Goal: Complete application form: Complete application form

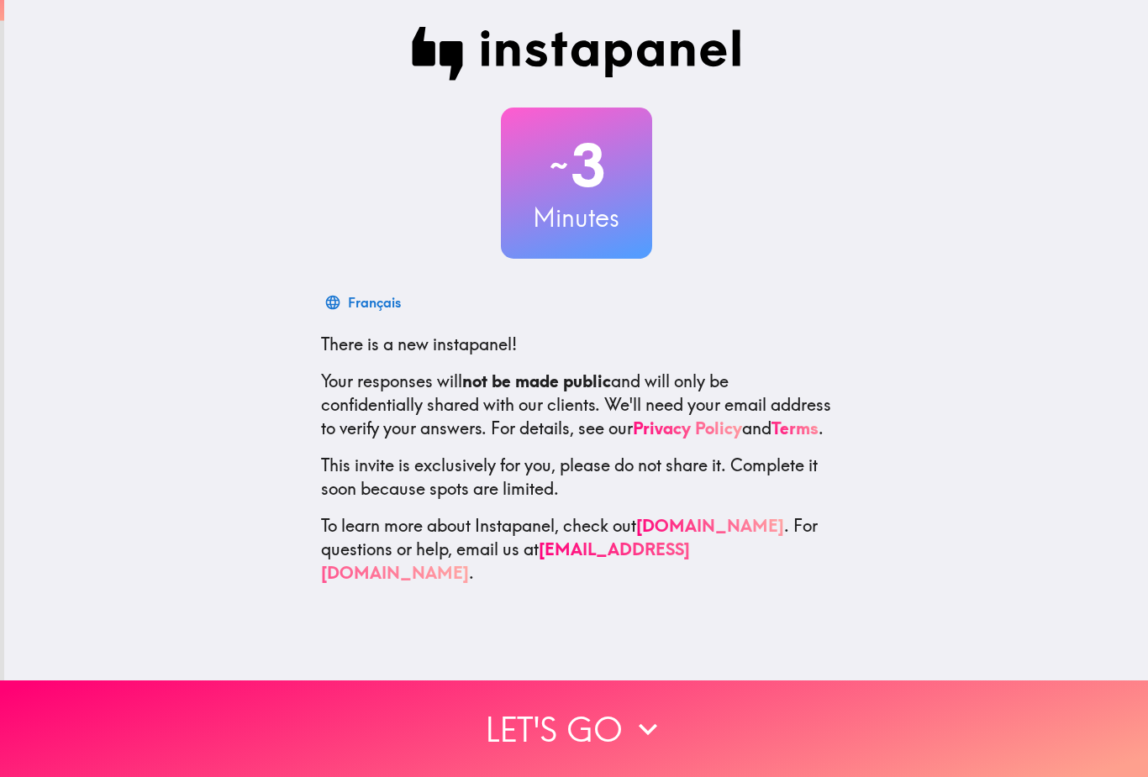
click at [633, 721] on icon "button" at bounding box center [647, 729] width 37 height 37
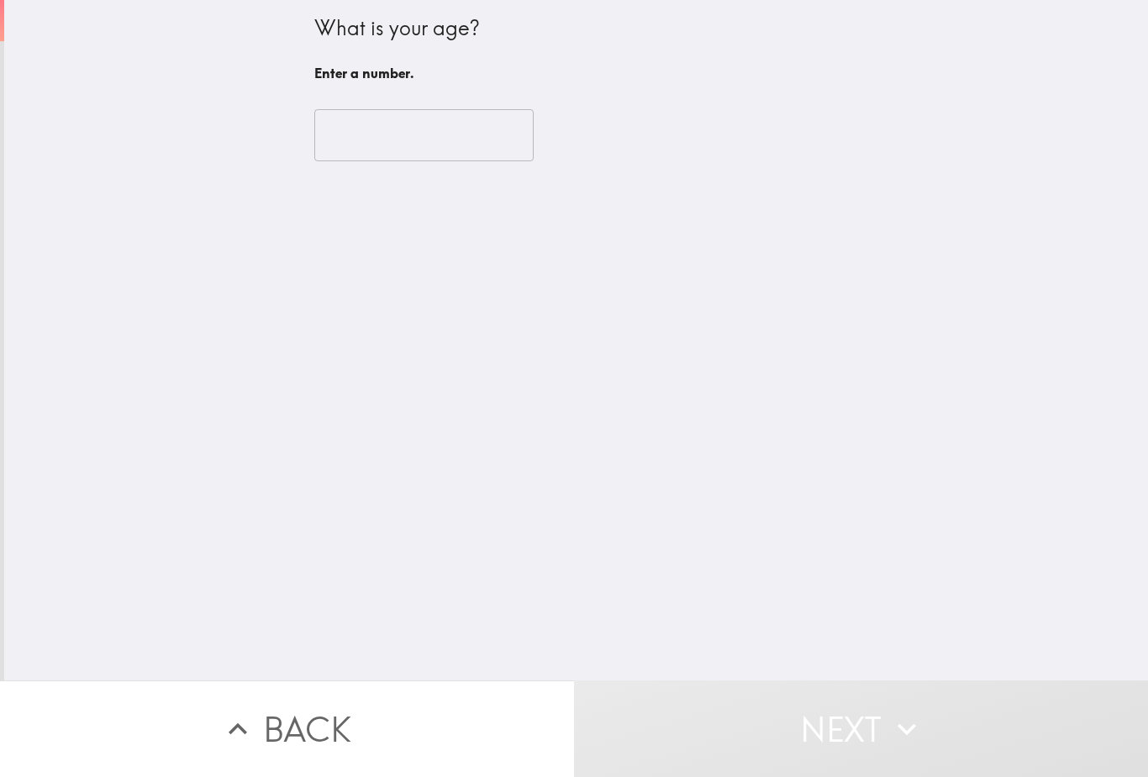
click at [331, 126] on input "number" at bounding box center [423, 135] width 219 height 52
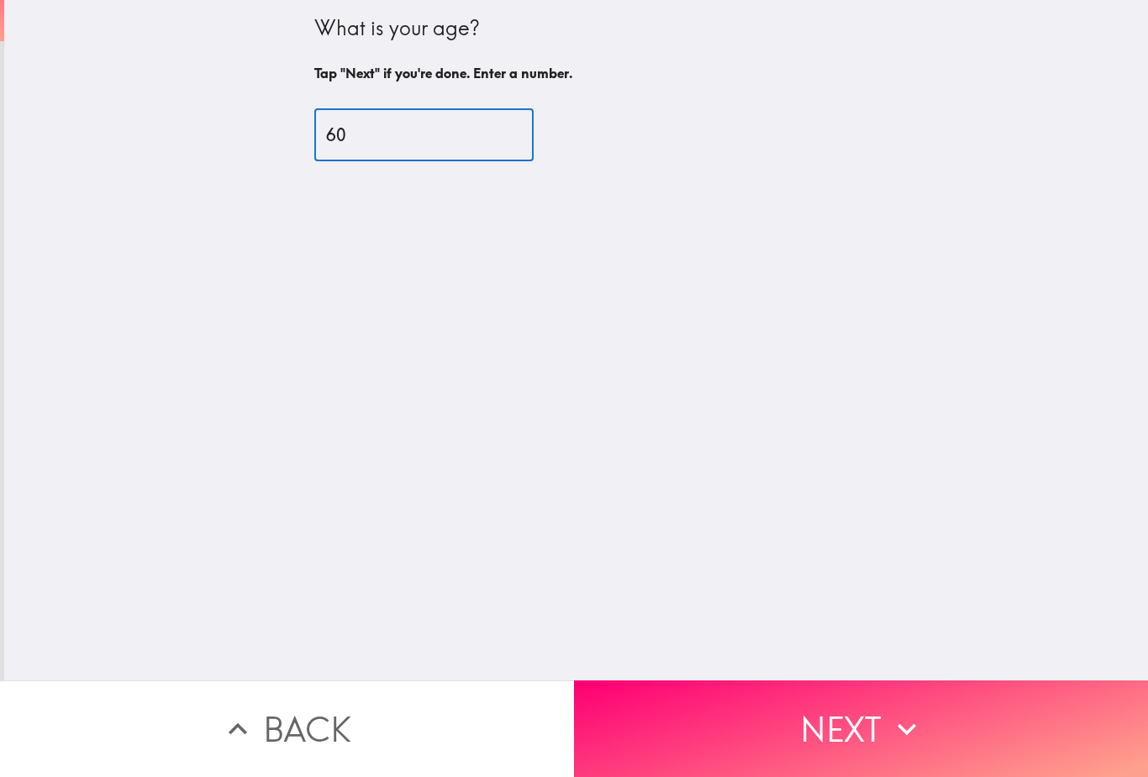
type input "60"
click at [961, 700] on button "Next" at bounding box center [861, 729] width 574 height 97
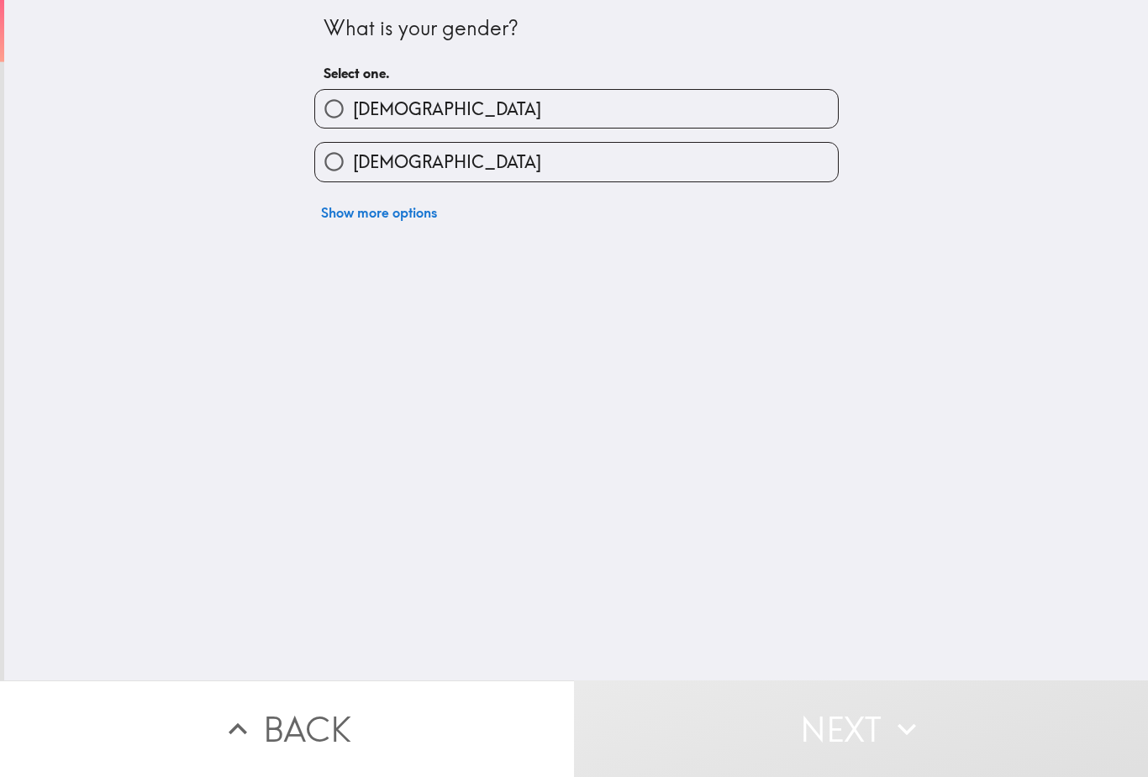
click at [339, 165] on input "[DEMOGRAPHIC_DATA]" at bounding box center [334, 162] width 38 height 38
radio input "true"
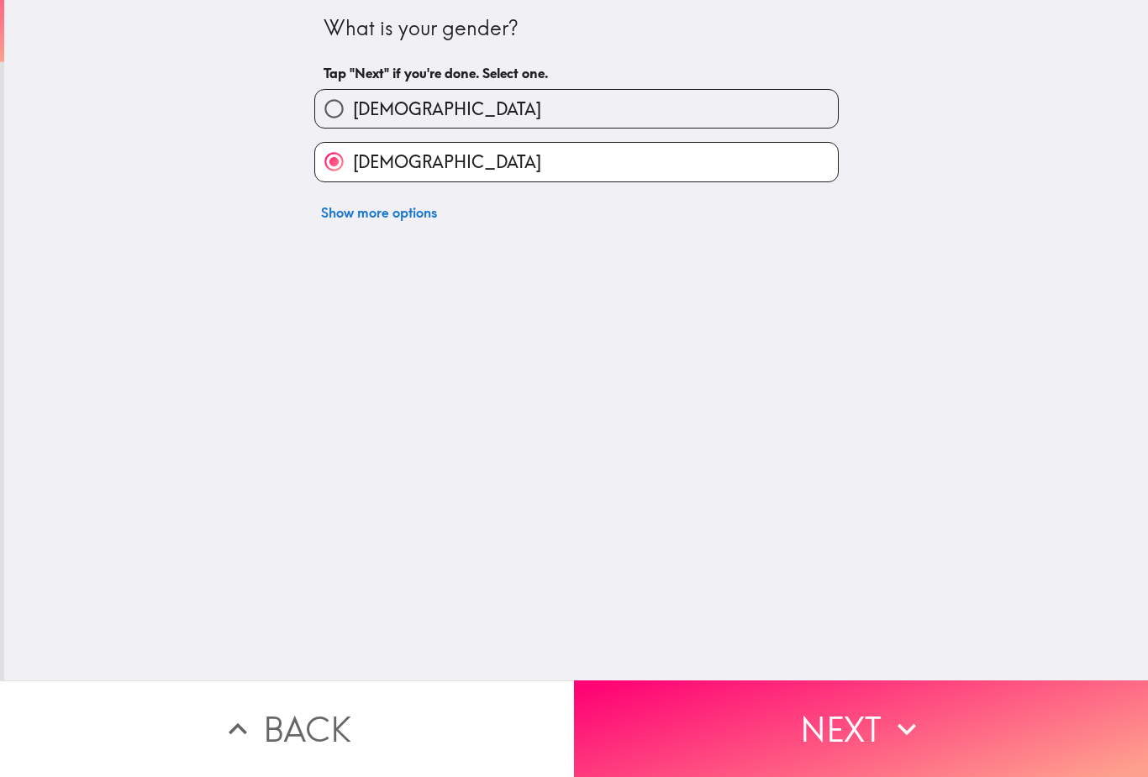
click at [973, 740] on button "Next" at bounding box center [861, 729] width 574 height 97
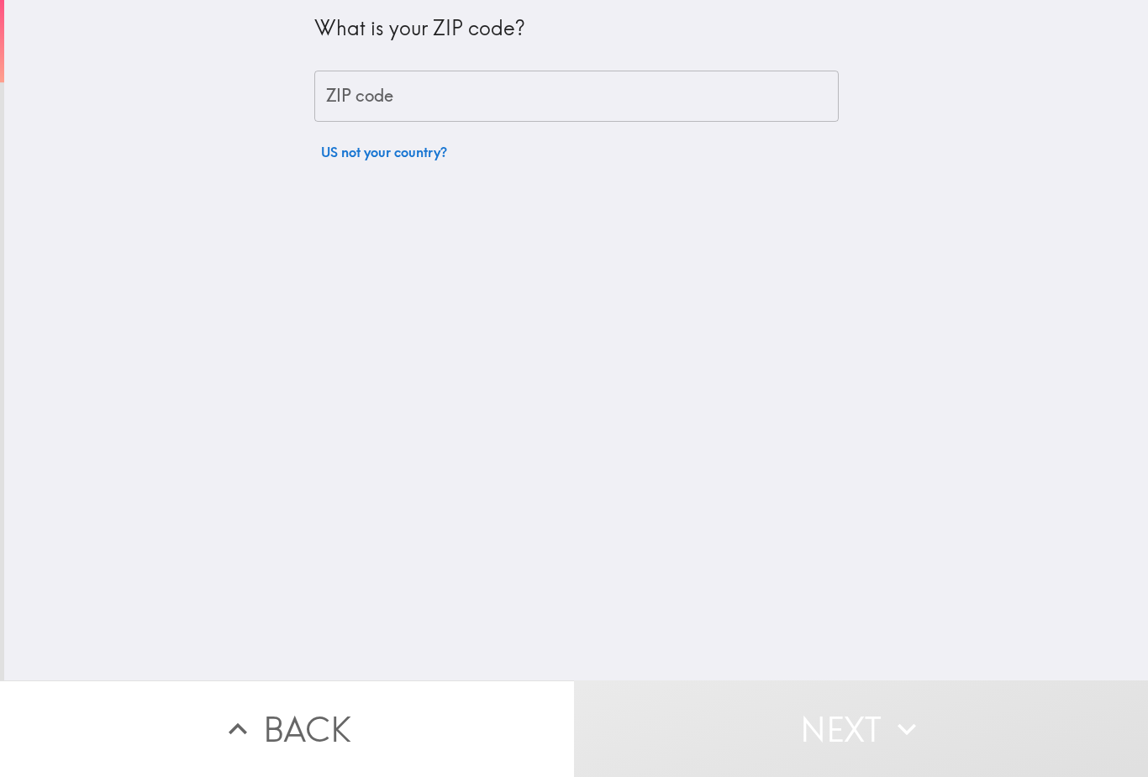
click at [338, 97] on div "ZIP code ZIP code" at bounding box center [576, 97] width 524 height 52
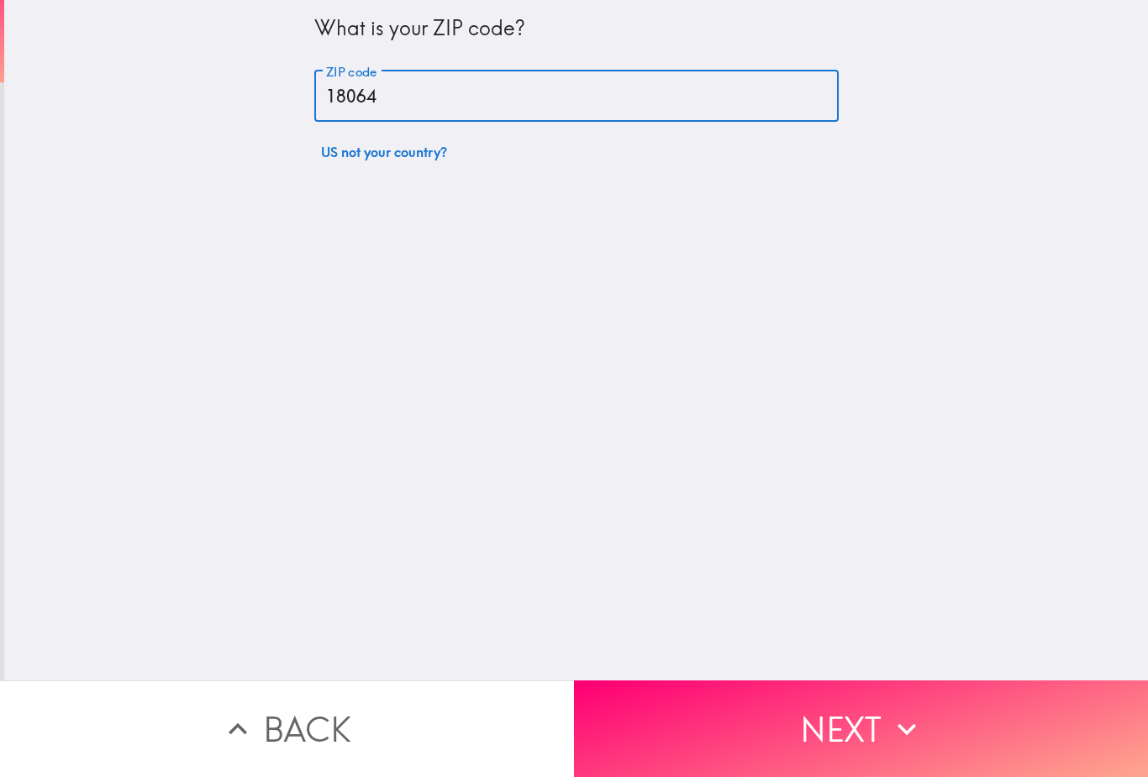
type input "18064"
click at [1013, 734] on button "Next" at bounding box center [861, 729] width 574 height 97
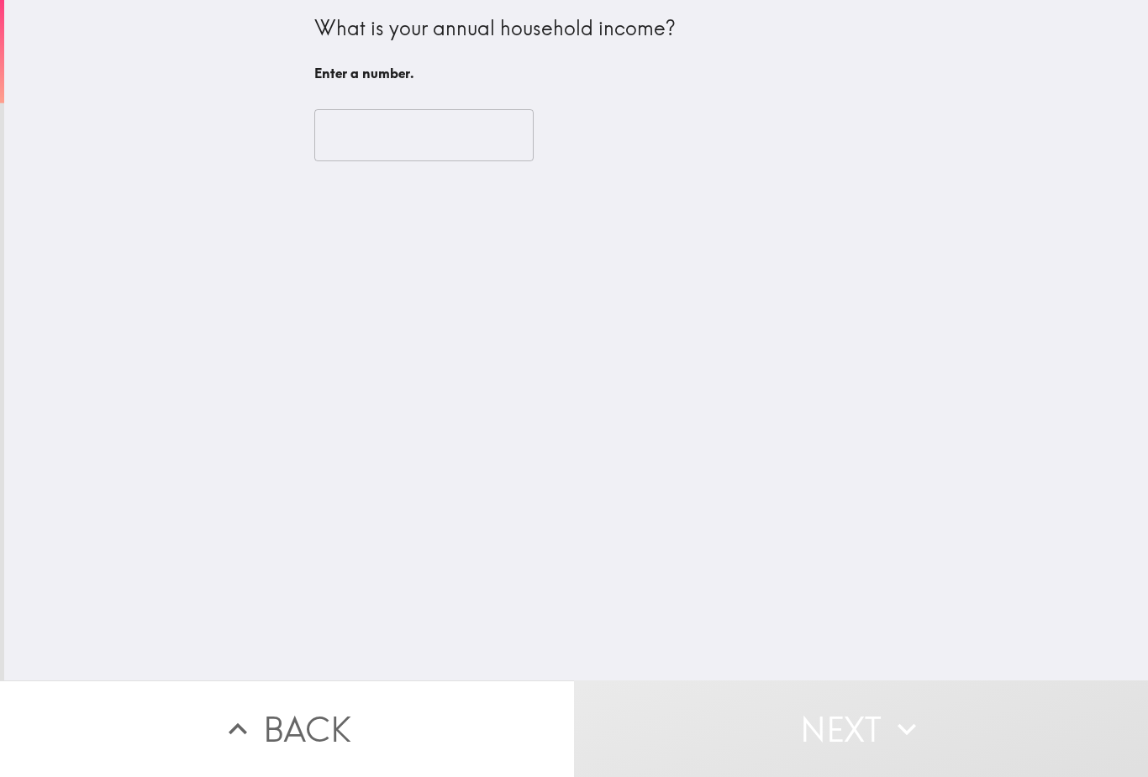
click at [340, 124] on input "number" at bounding box center [423, 135] width 219 height 52
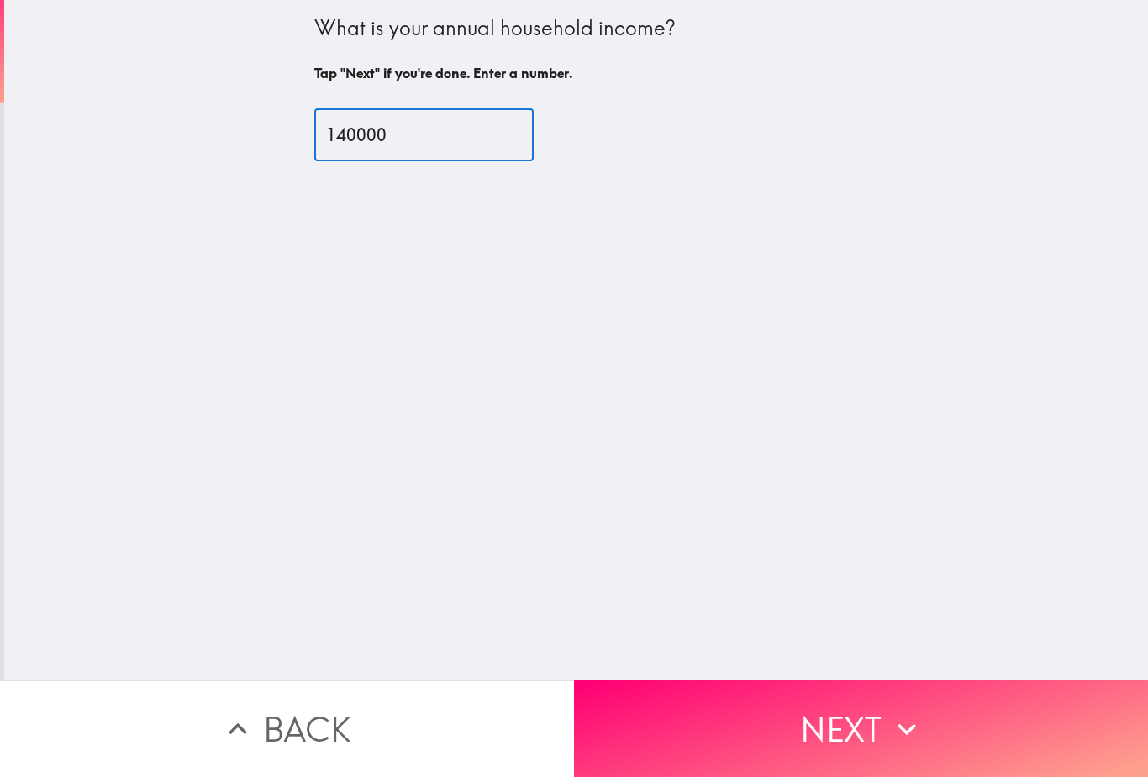
type input "140000"
click at [733, 704] on button "Next" at bounding box center [861, 729] width 574 height 97
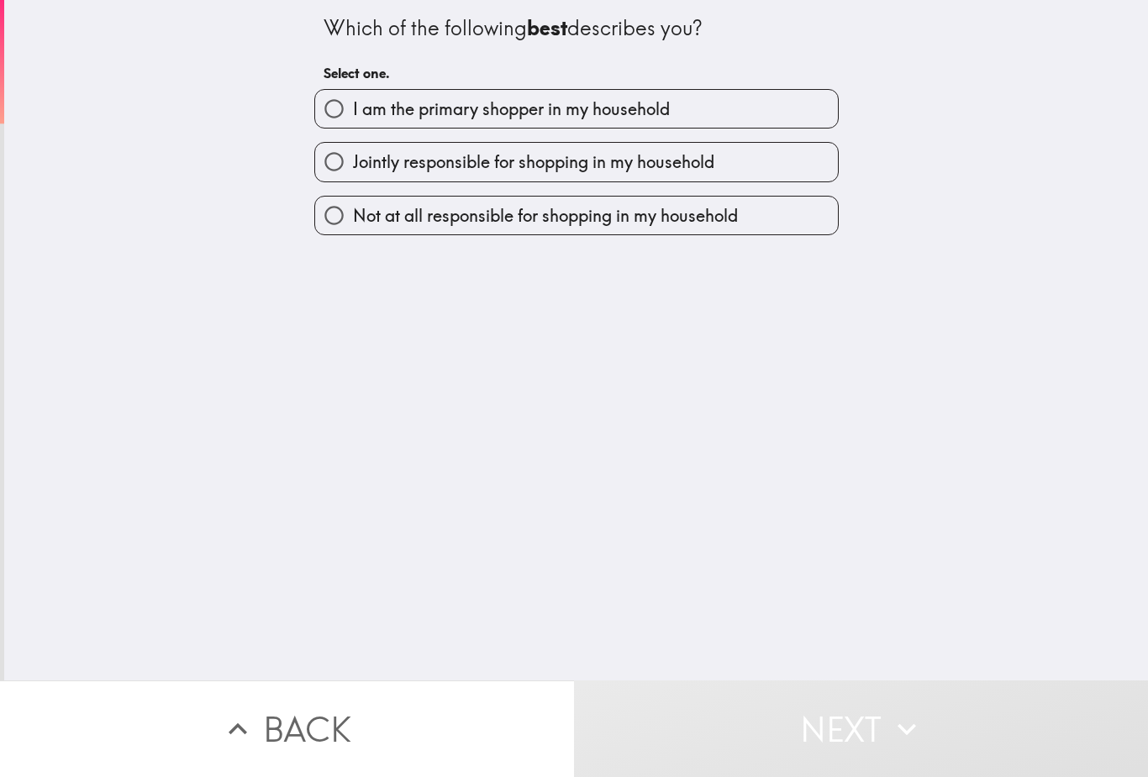
click at [337, 113] on input "I am the primary shopper in my household" at bounding box center [334, 109] width 38 height 38
radio input "true"
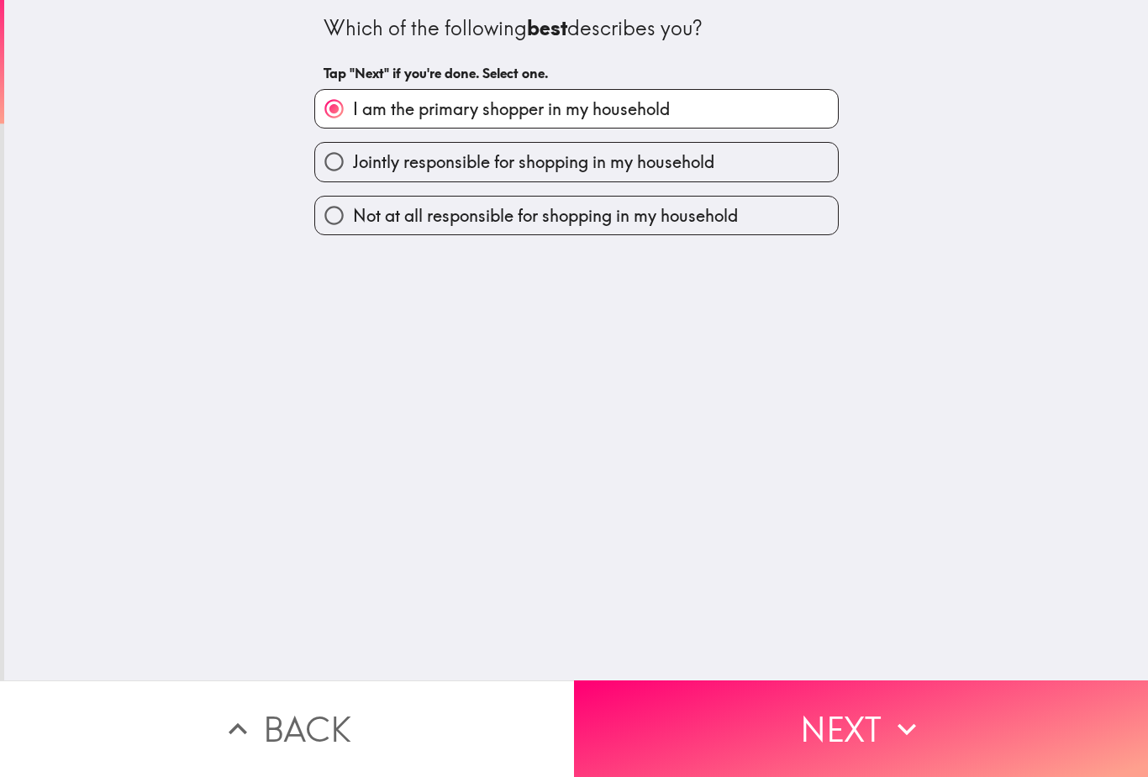
click at [992, 721] on button "Next" at bounding box center [861, 729] width 574 height 97
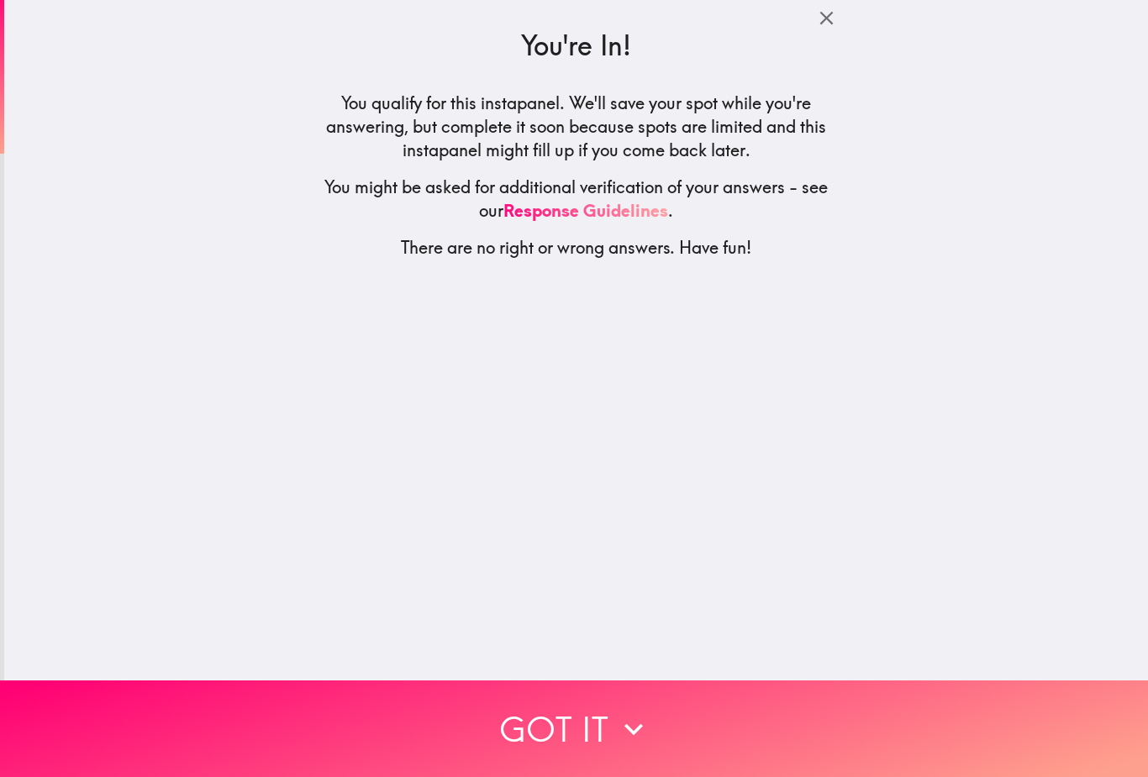
click at [984, 722] on button "Got it" at bounding box center [574, 729] width 1148 height 97
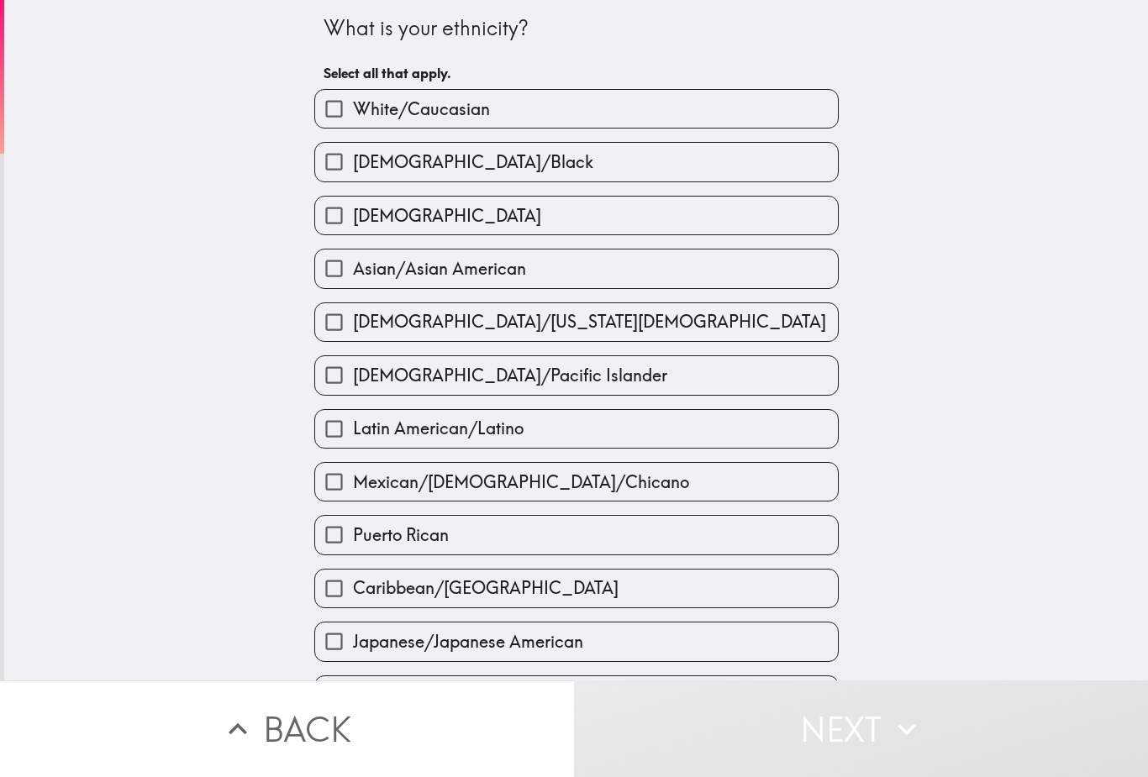
click at [342, 109] on input "White/Caucasian" at bounding box center [334, 109] width 38 height 38
checkbox input "true"
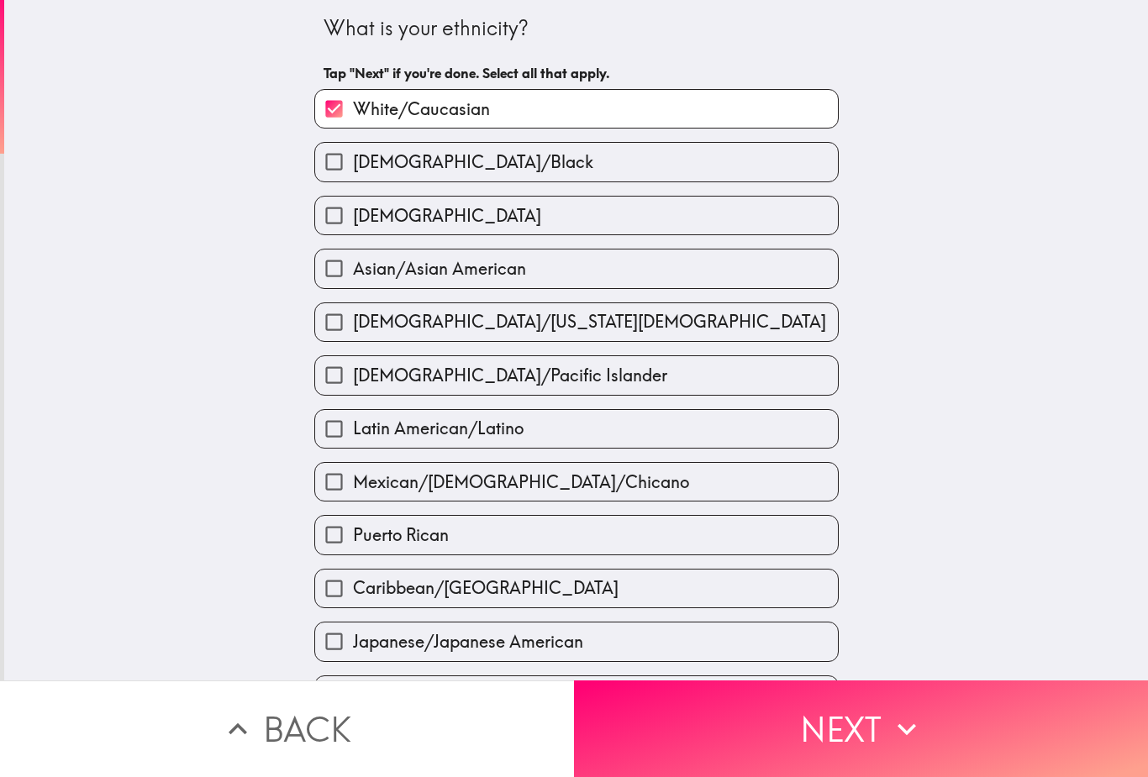
click at [944, 726] on button "Next" at bounding box center [861, 729] width 574 height 97
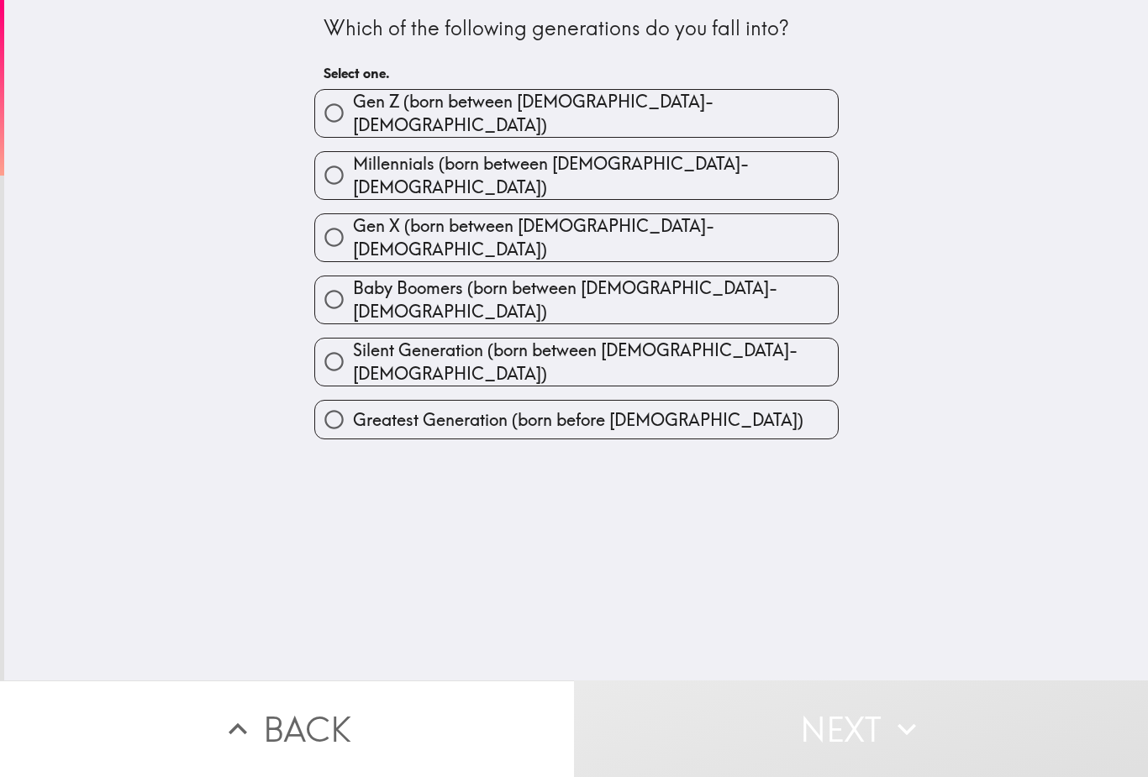
click at [334, 281] on input "Baby Boomers (born between [DEMOGRAPHIC_DATA]-[DEMOGRAPHIC_DATA])" at bounding box center [334, 300] width 38 height 38
radio input "true"
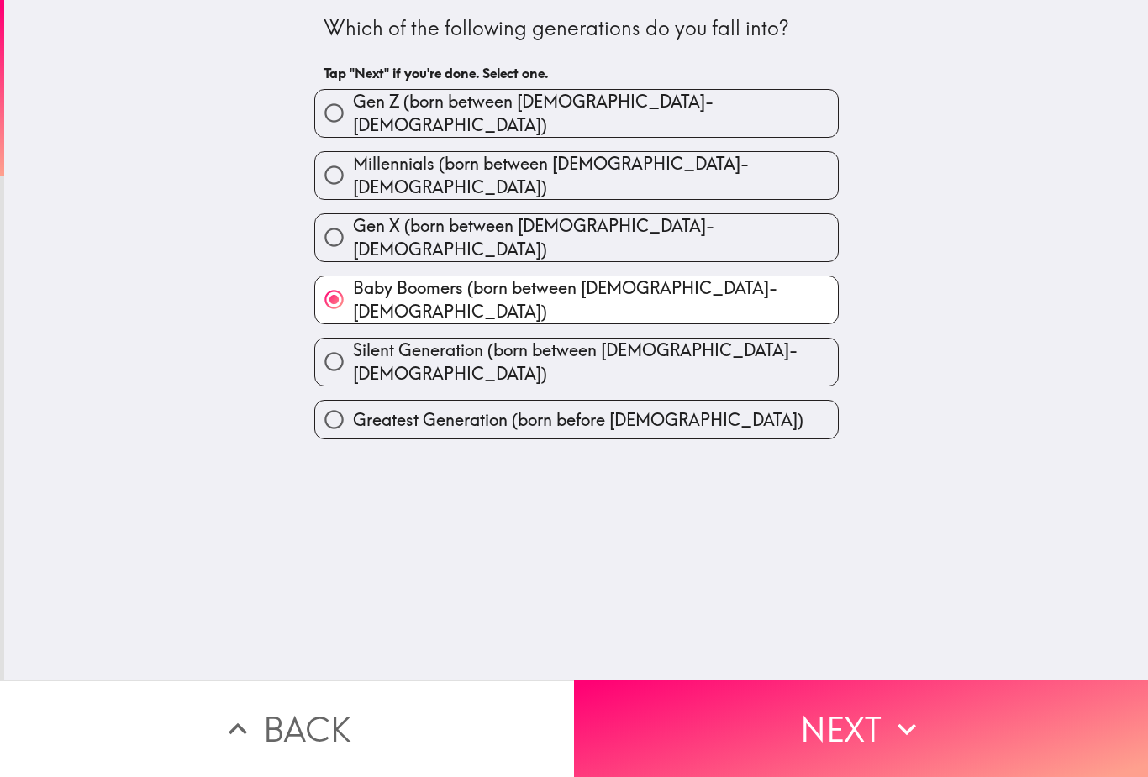
click at [345, 281] on input "Baby Boomers (born between [DEMOGRAPHIC_DATA]-[DEMOGRAPHIC_DATA])" at bounding box center [334, 300] width 38 height 38
click at [342, 222] on input "Gen X (born between [DEMOGRAPHIC_DATA]-[DEMOGRAPHIC_DATA])" at bounding box center [334, 237] width 38 height 38
radio input "true"
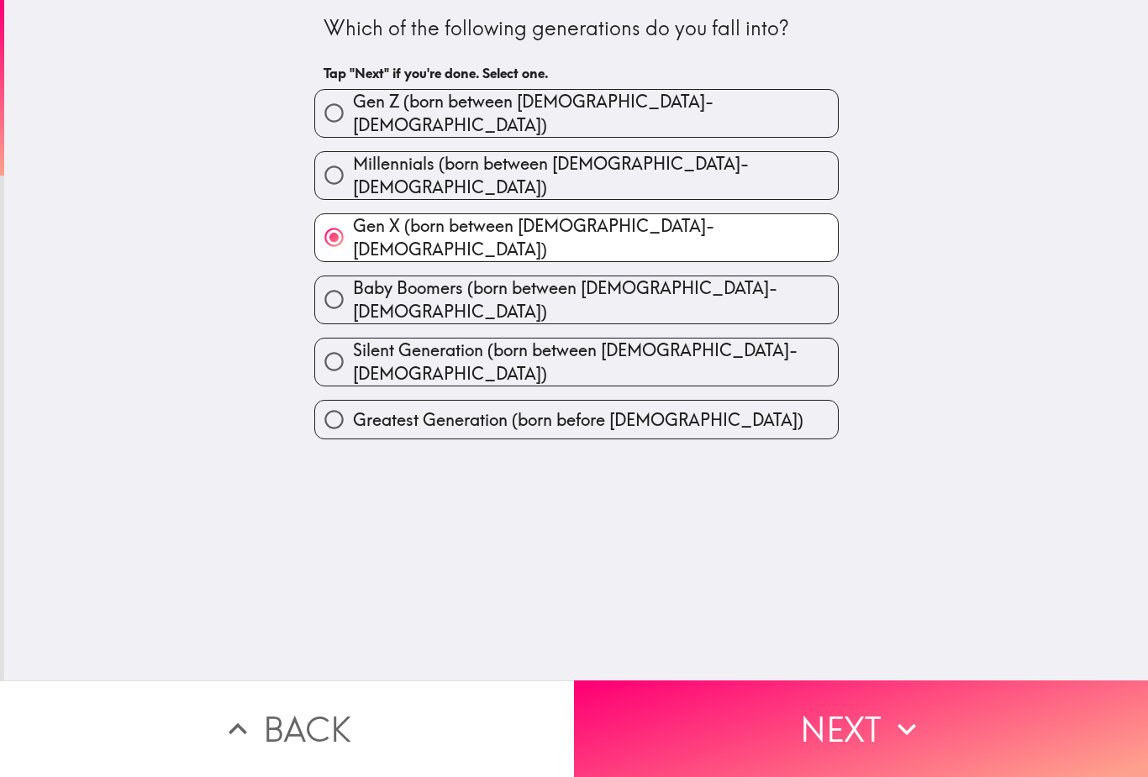
click at [985, 720] on button "Next" at bounding box center [861, 729] width 574 height 97
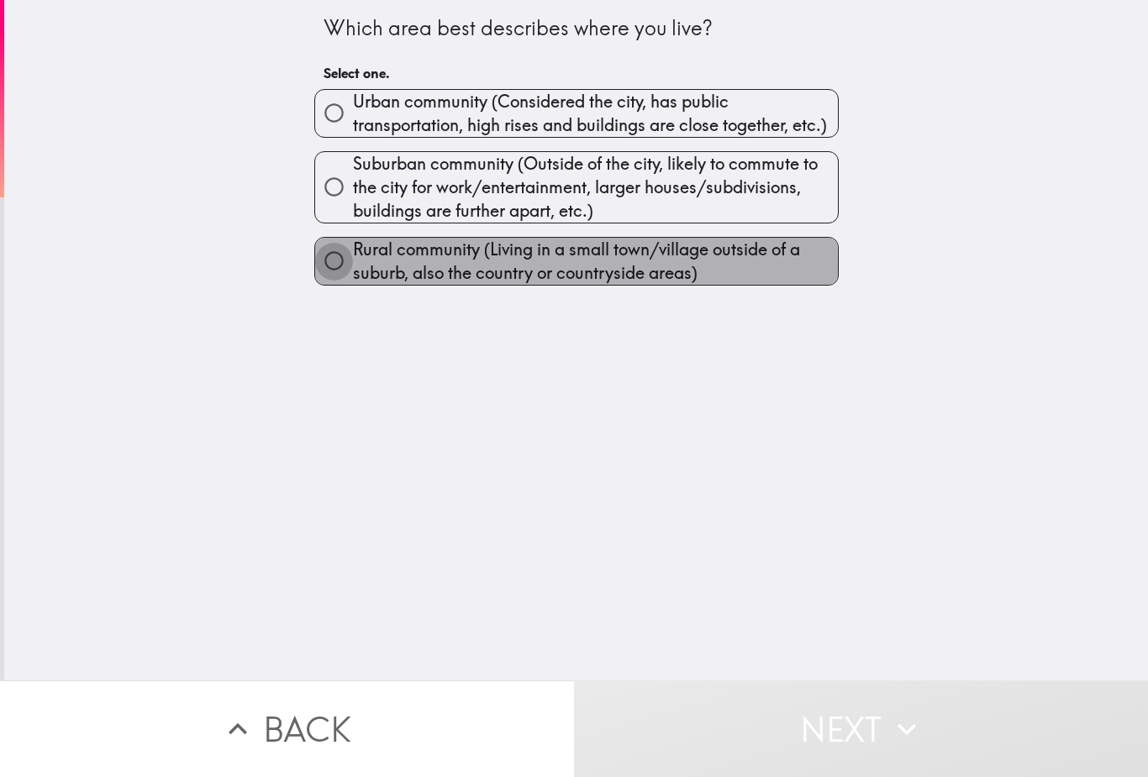
click at [338, 266] on input "Rural community (Living in a small town/village outside of a suburb, also the c…" at bounding box center [334, 261] width 38 height 38
radio input "true"
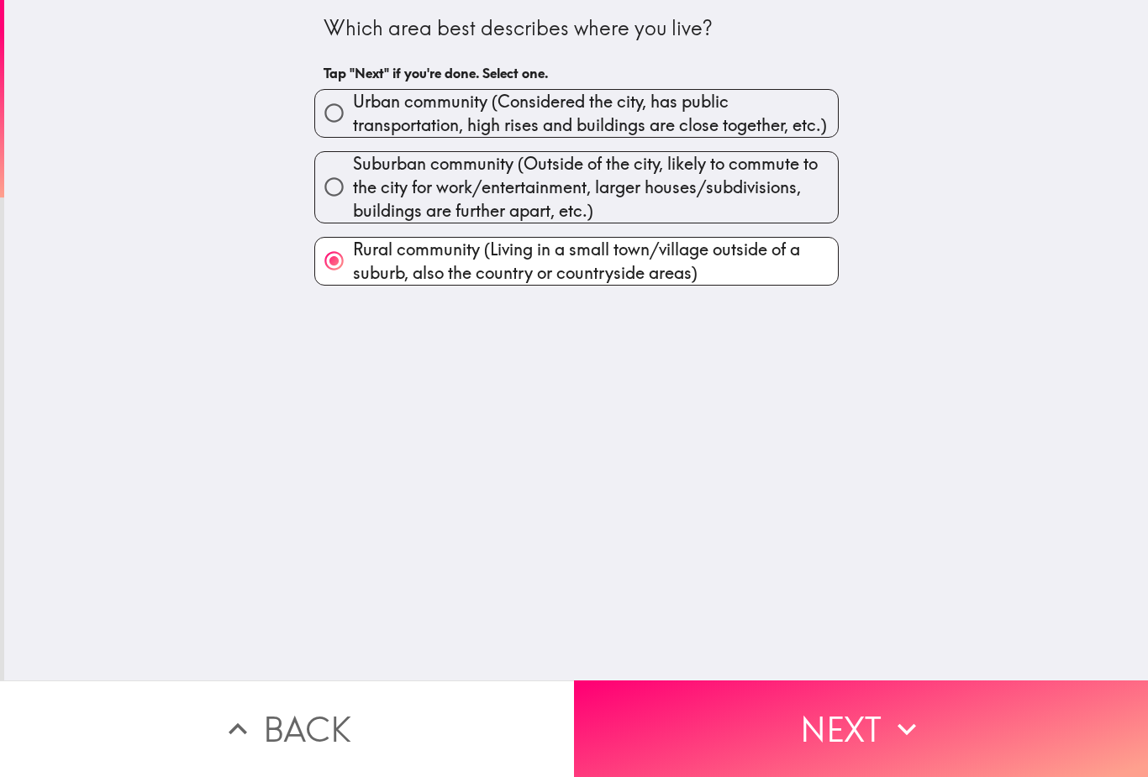
click at [980, 729] on button "Next" at bounding box center [861, 729] width 574 height 97
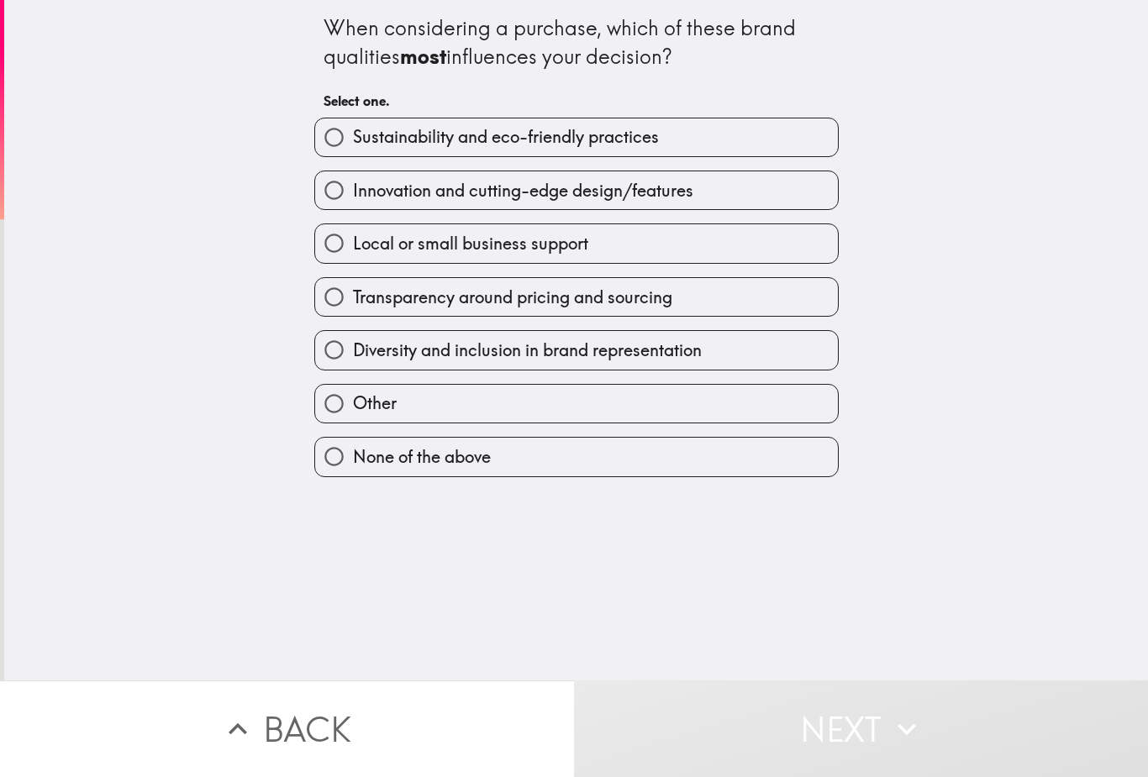
click at [340, 354] on input "Diversity and inclusion in brand representation" at bounding box center [334, 350] width 38 height 38
radio input "true"
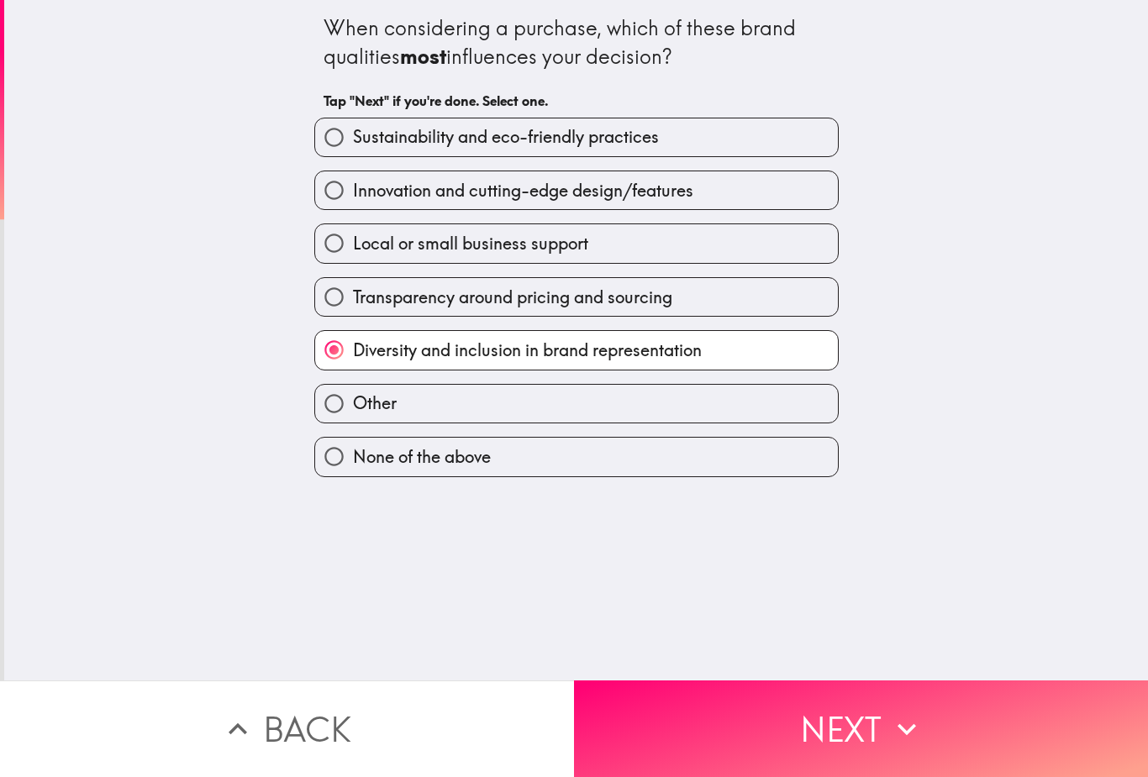
click at [680, 706] on button "Next" at bounding box center [861, 729] width 574 height 97
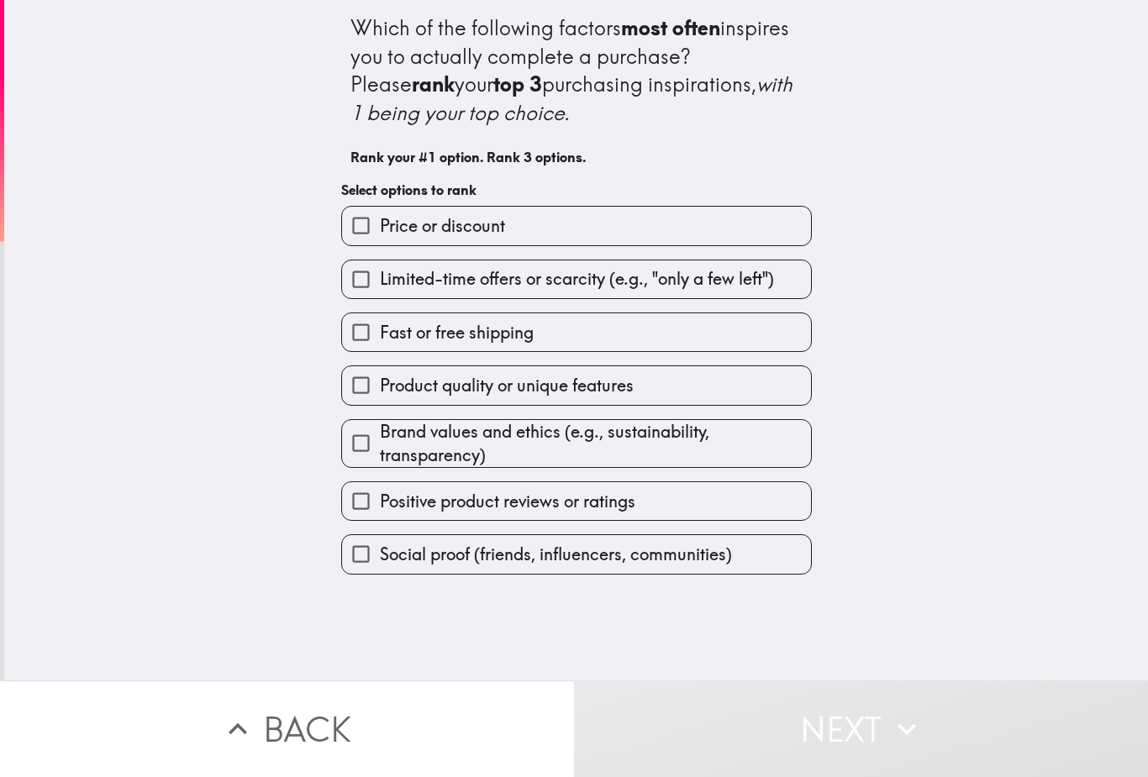
click at [360, 212] on input "Price or discount" at bounding box center [361, 226] width 38 height 38
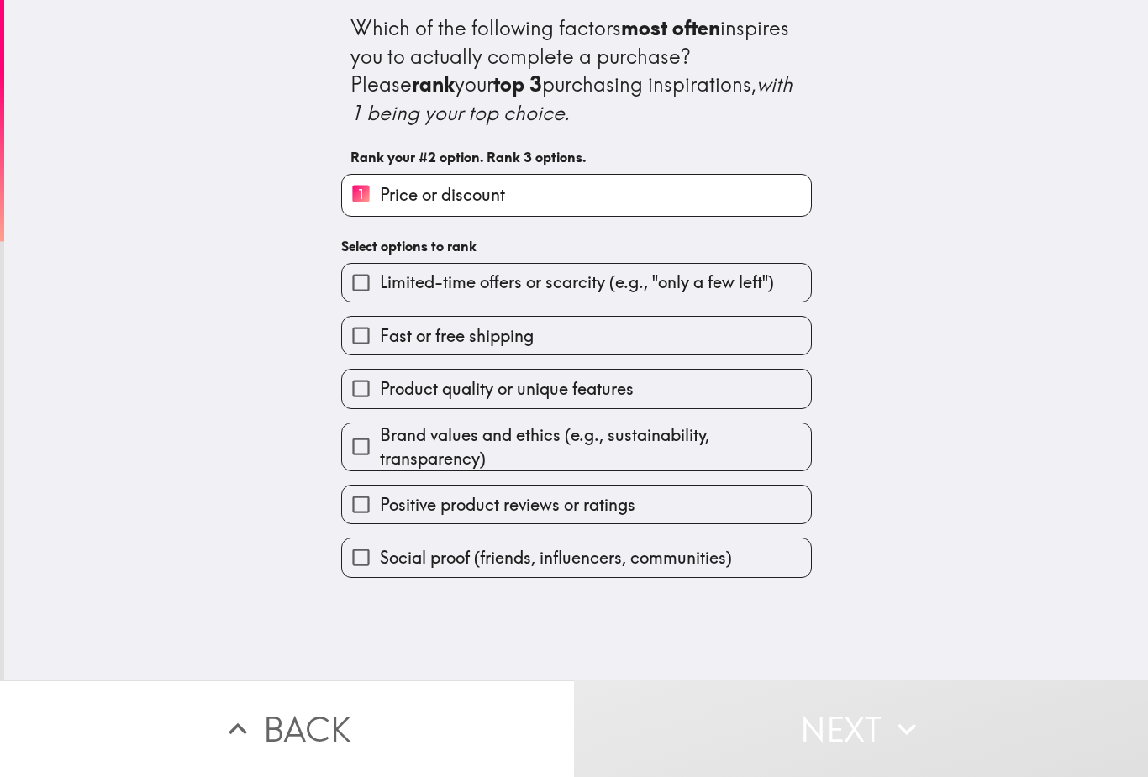
click at [374, 397] on input "Product quality or unique features" at bounding box center [361, 389] width 38 height 38
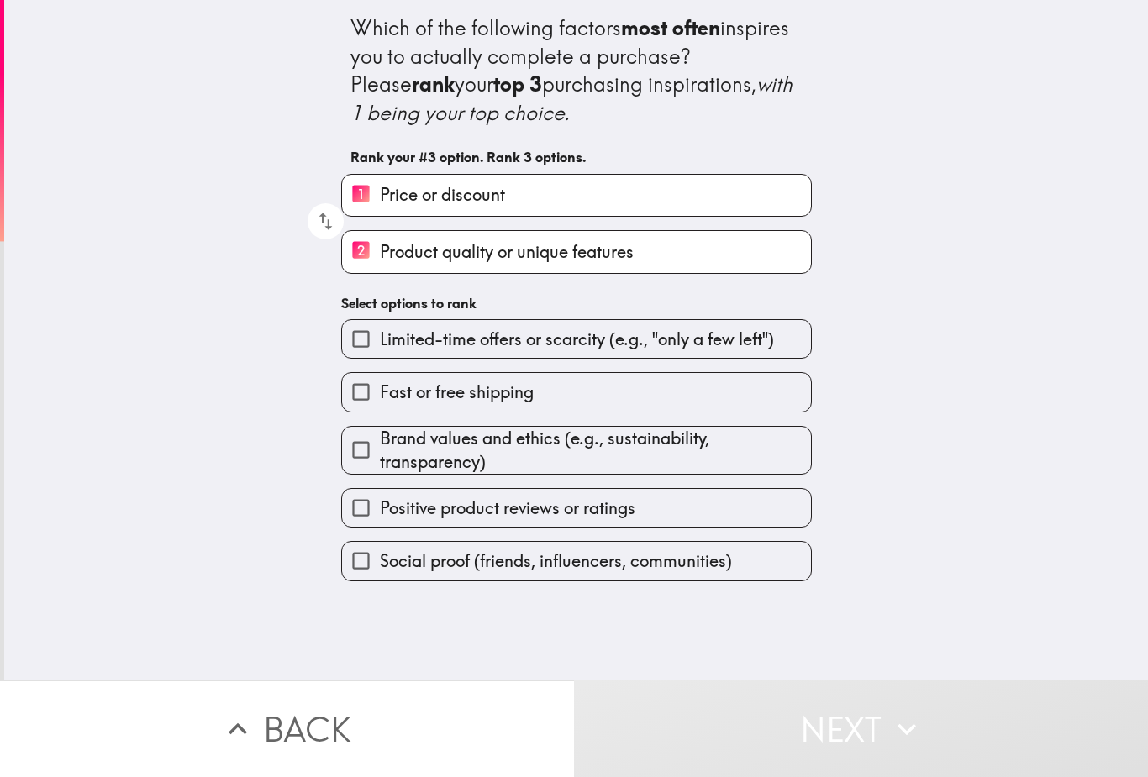
click at [366, 447] on input "Brand values and ethics (e.g., sustainability, transparency)" at bounding box center [361, 450] width 38 height 38
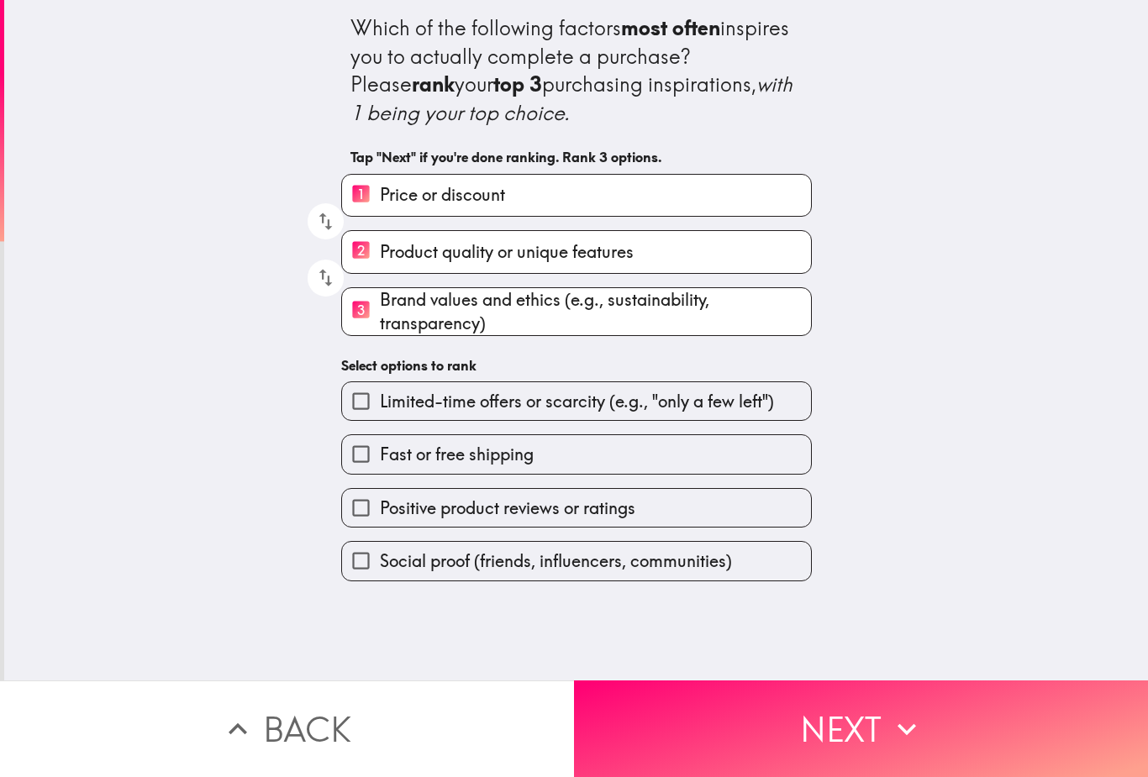
click at [769, 721] on button "Next" at bounding box center [861, 729] width 574 height 97
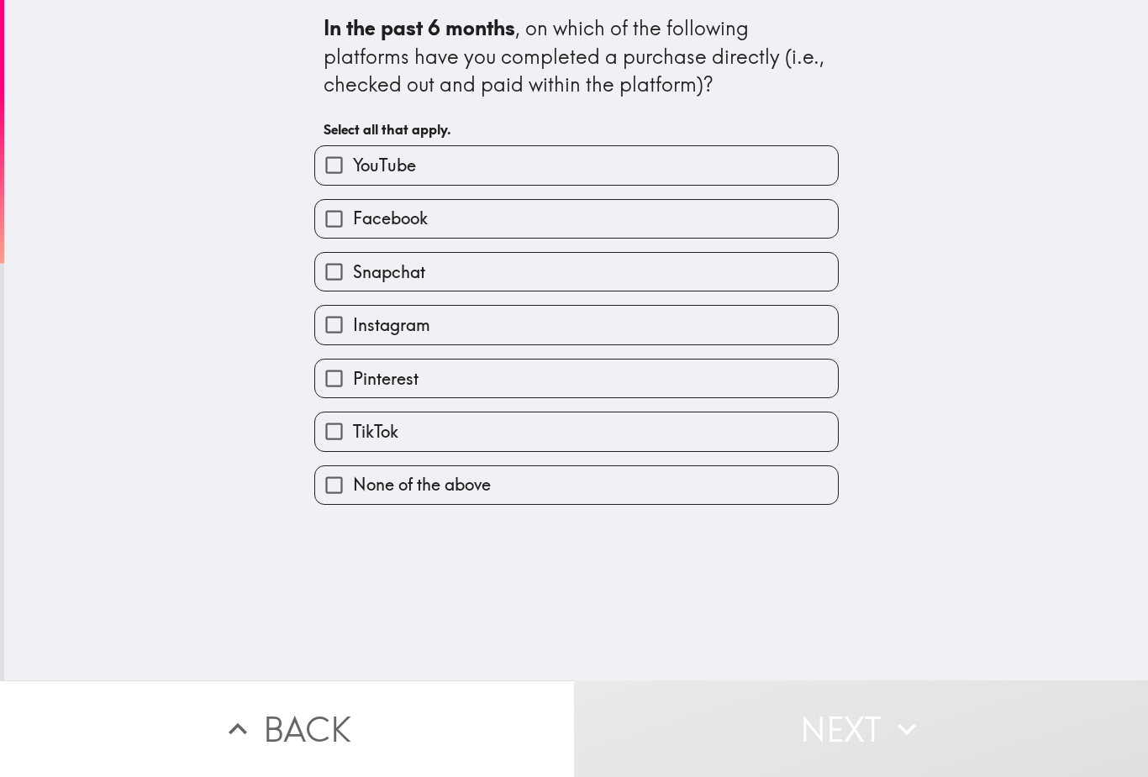
click at [332, 437] on input "TikTok" at bounding box center [334, 432] width 38 height 38
checkbox input "true"
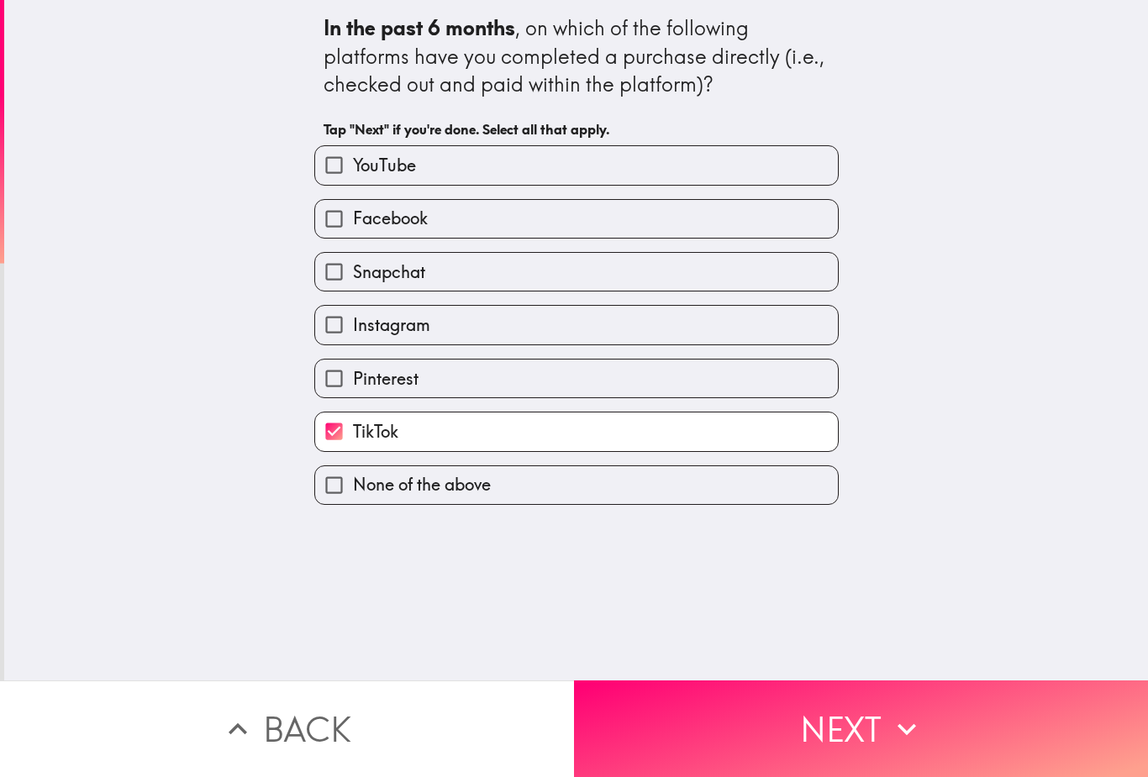
click at [691, 723] on button "Next" at bounding box center [861, 729] width 574 height 97
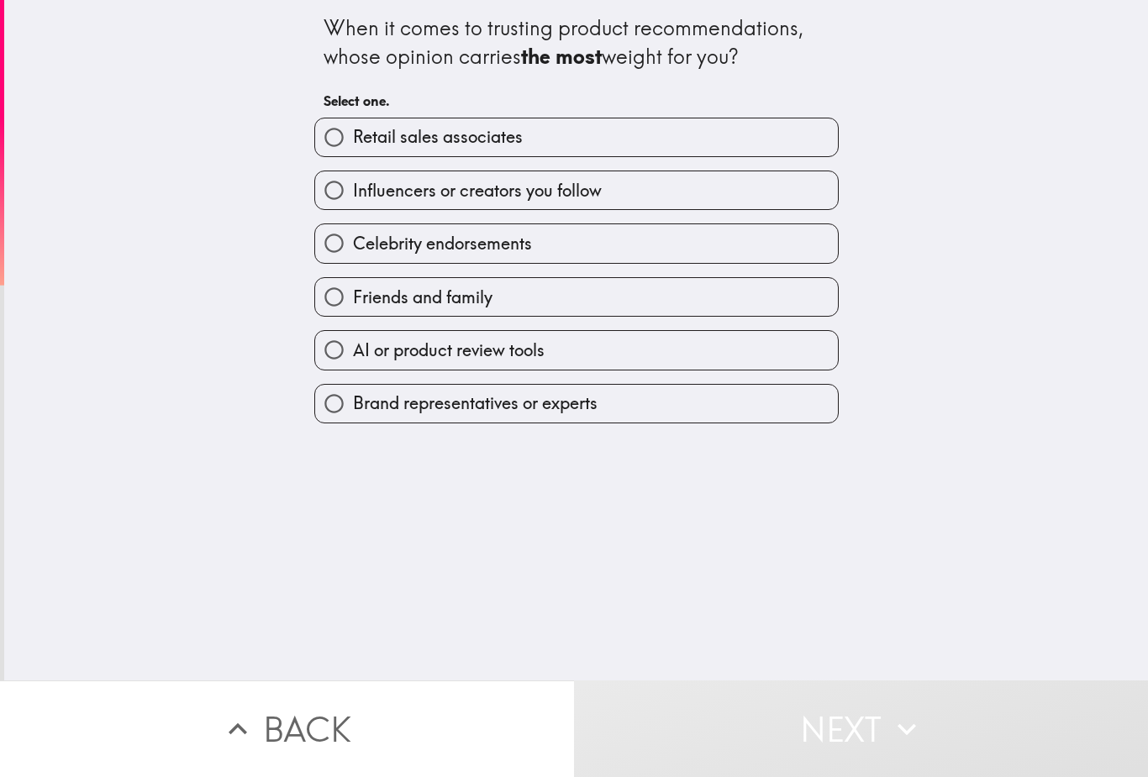
click at [339, 309] on input "Friends and family" at bounding box center [334, 297] width 38 height 38
radio input "true"
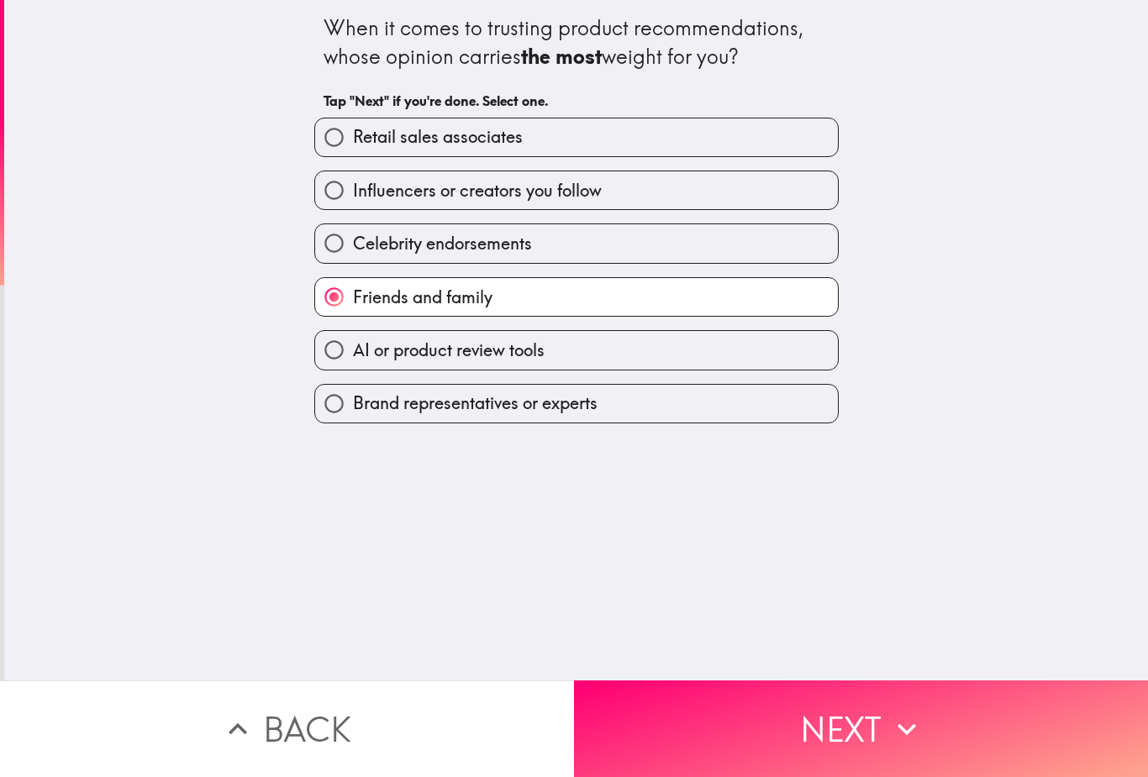
click at [729, 729] on button "Next" at bounding box center [861, 729] width 574 height 97
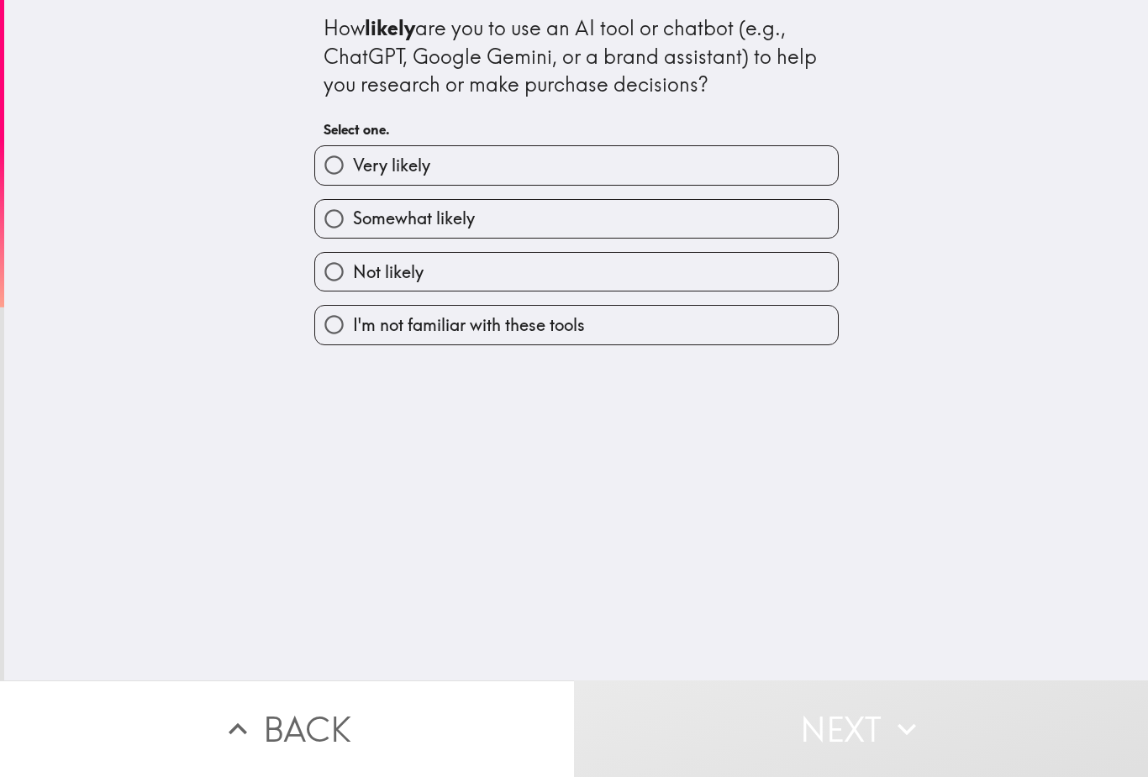
click at [346, 215] on input "Somewhat likely" at bounding box center [334, 219] width 38 height 38
radio input "true"
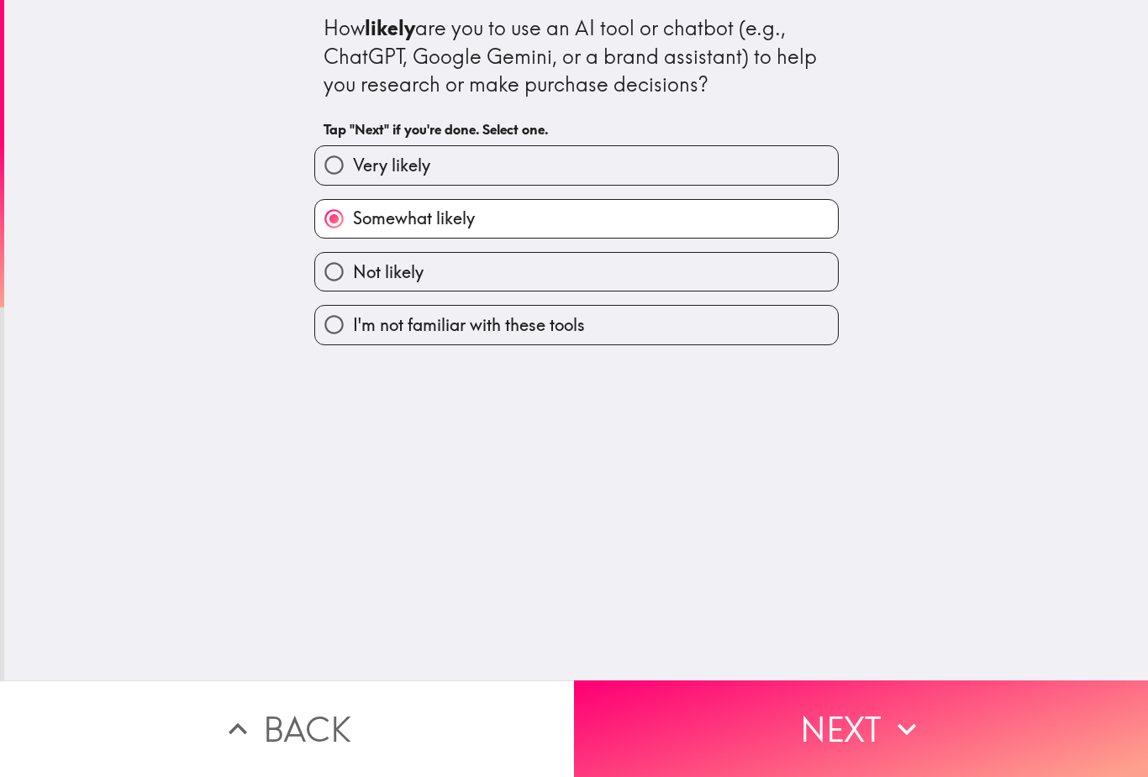
click at [676, 713] on button "Next" at bounding box center [861, 729] width 574 height 97
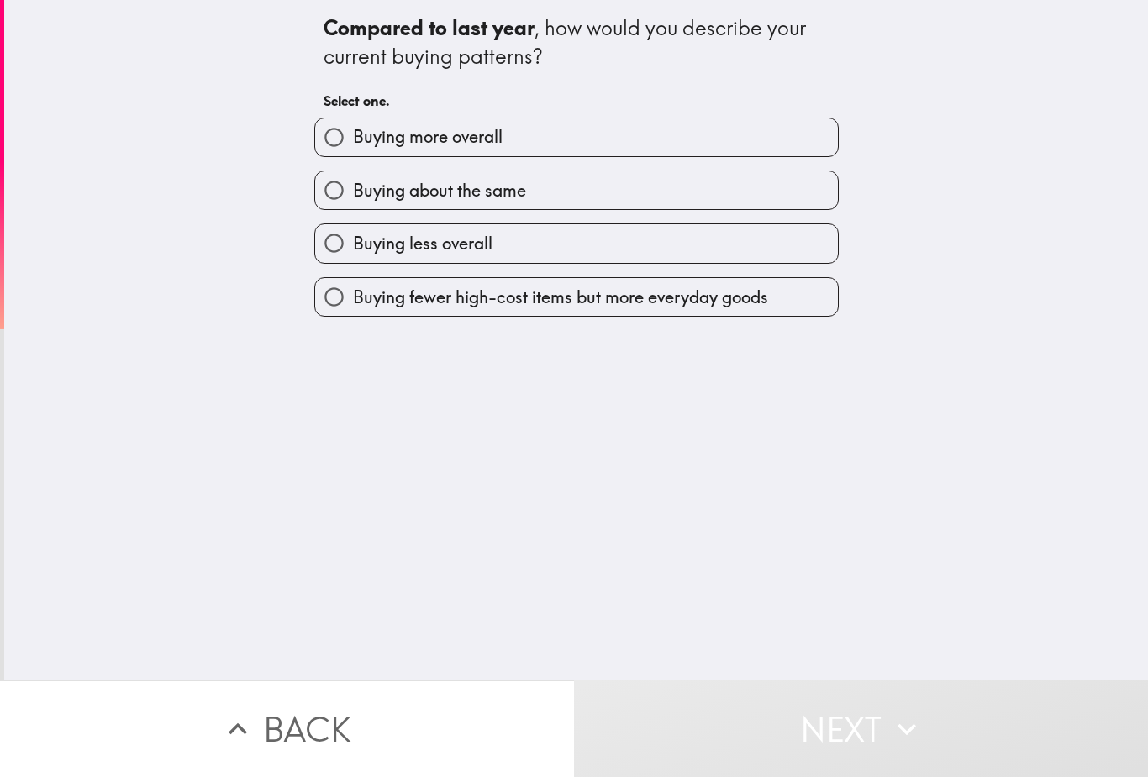
click at [347, 197] on input "Buying about the same" at bounding box center [334, 190] width 38 height 38
radio input "true"
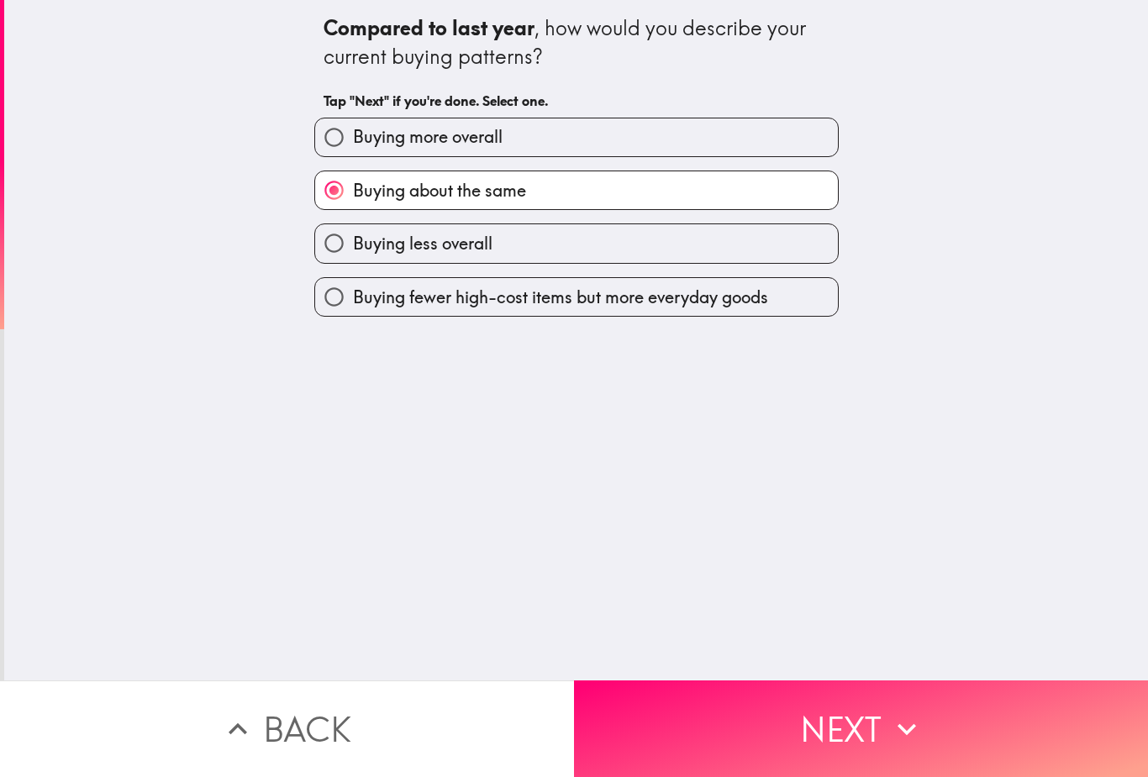
click at [688, 712] on button "Next" at bounding box center [861, 729] width 574 height 97
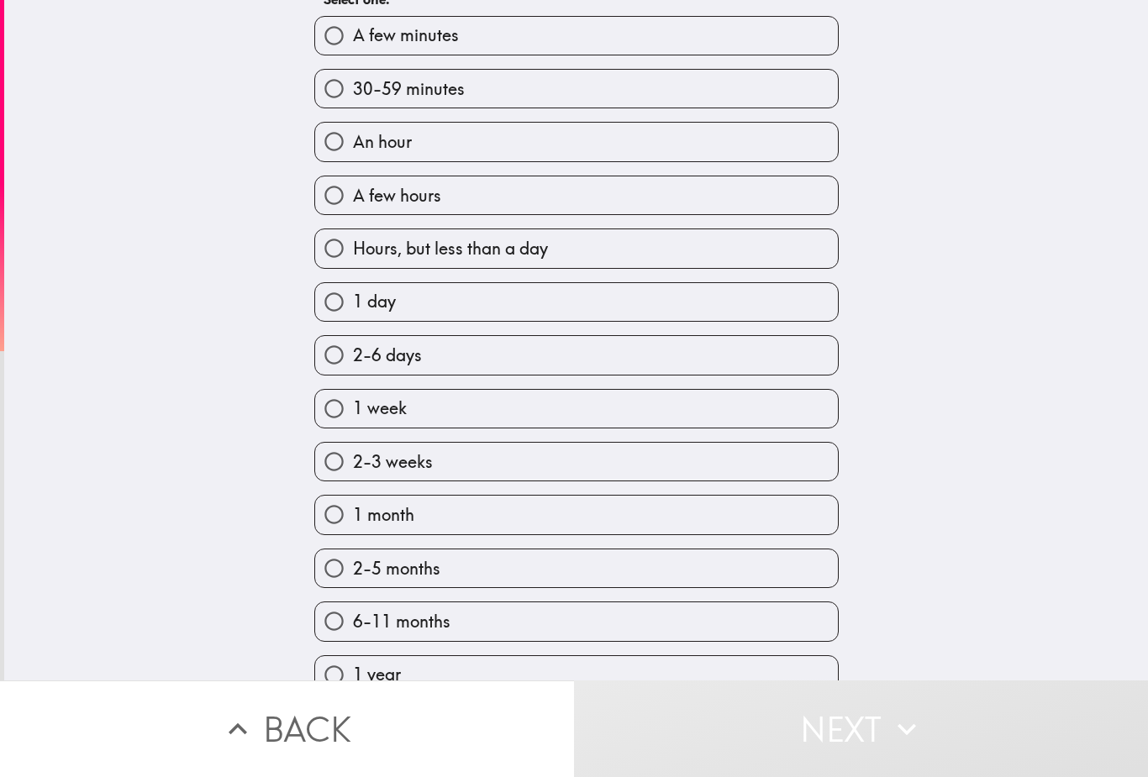
scroll to position [103, 0]
click at [338, 367] on input "2-6 days" at bounding box center [334, 353] width 38 height 38
radio input "true"
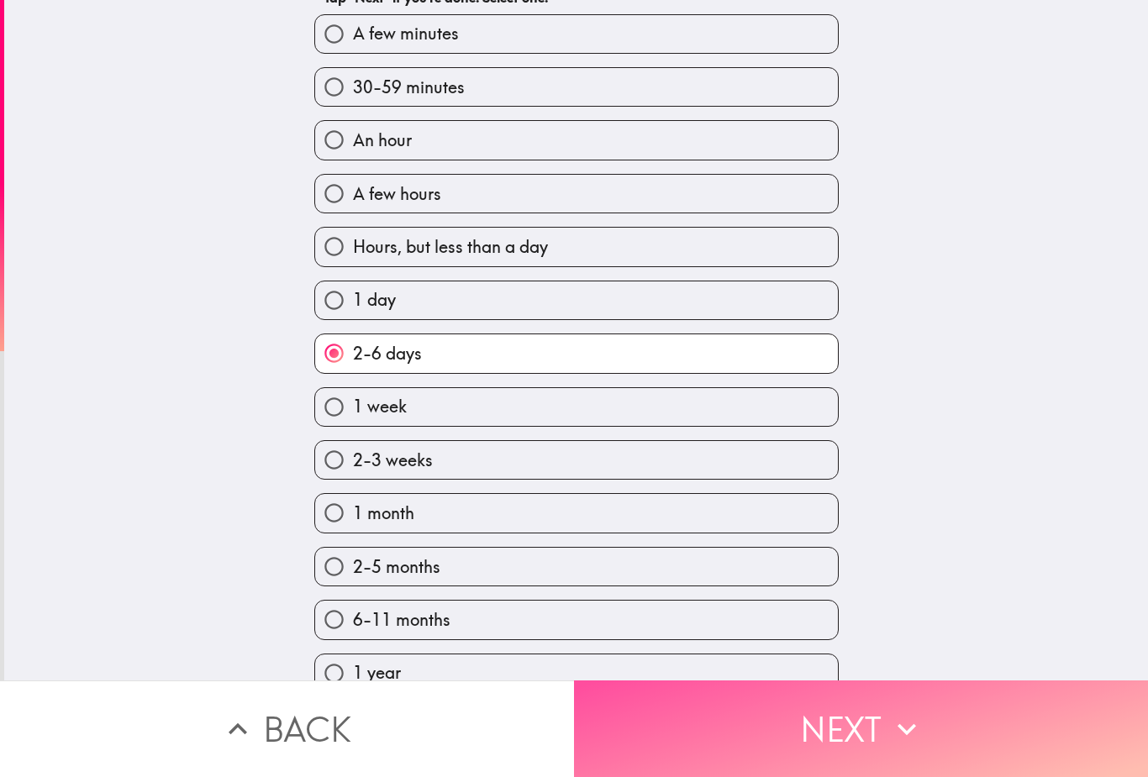
click at [699, 720] on button "Next" at bounding box center [861, 729] width 574 height 97
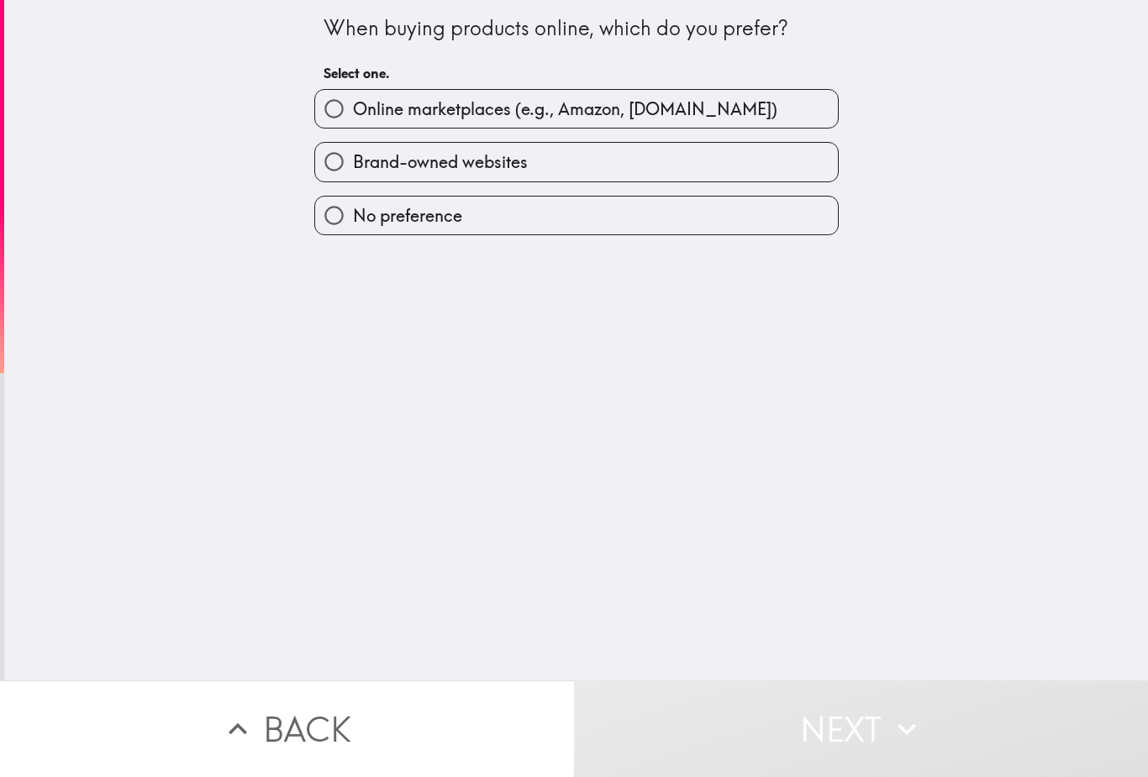
click at [348, 112] on input "Online marketplaces (e.g., Amazon, [DOMAIN_NAME])" at bounding box center [334, 109] width 38 height 38
radio input "true"
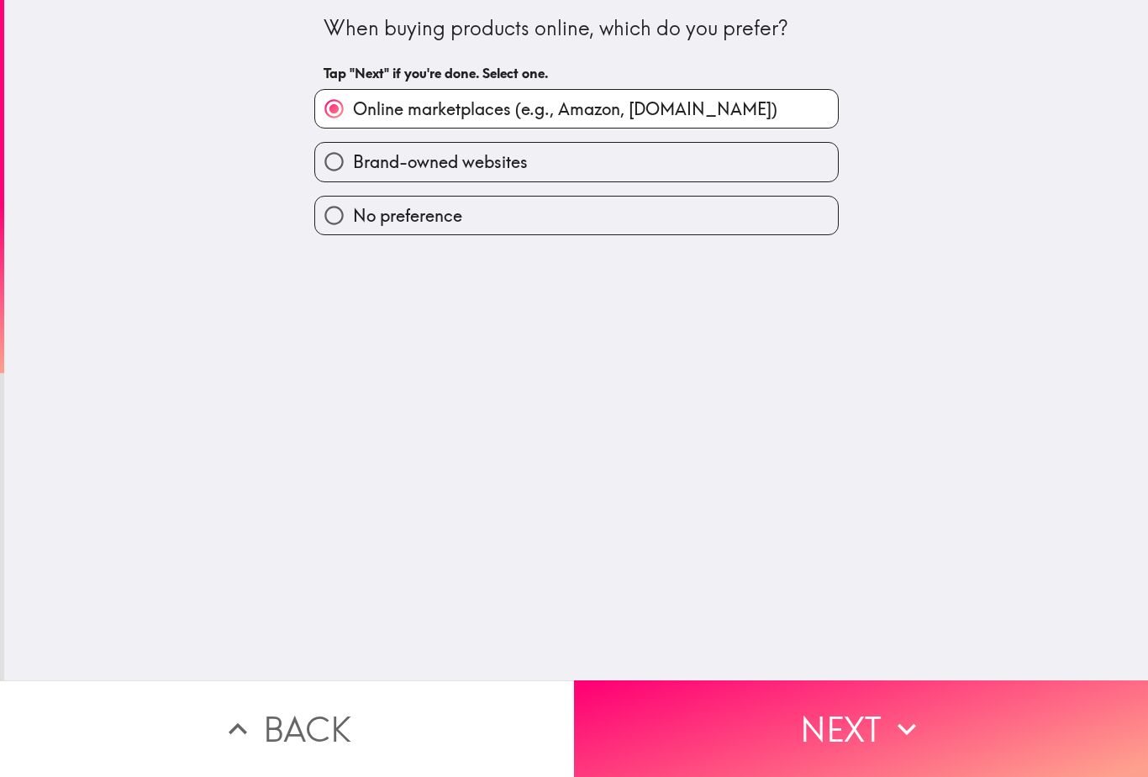
click at [687, 713] on button "Next" at bounding box center [861, 729] width 574 height 97
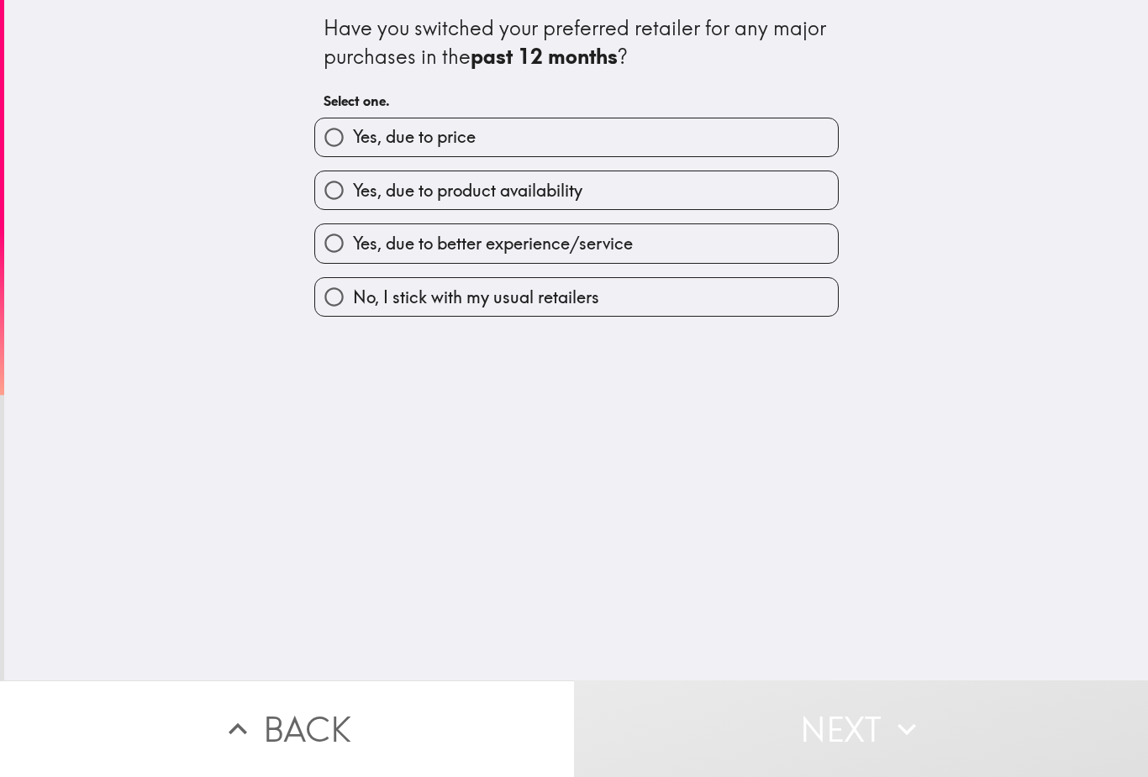
click at [340, 251] on input "Yes, due to better experience/service" at bounding box center [334, 243] width 38 height 38
radio input "true"
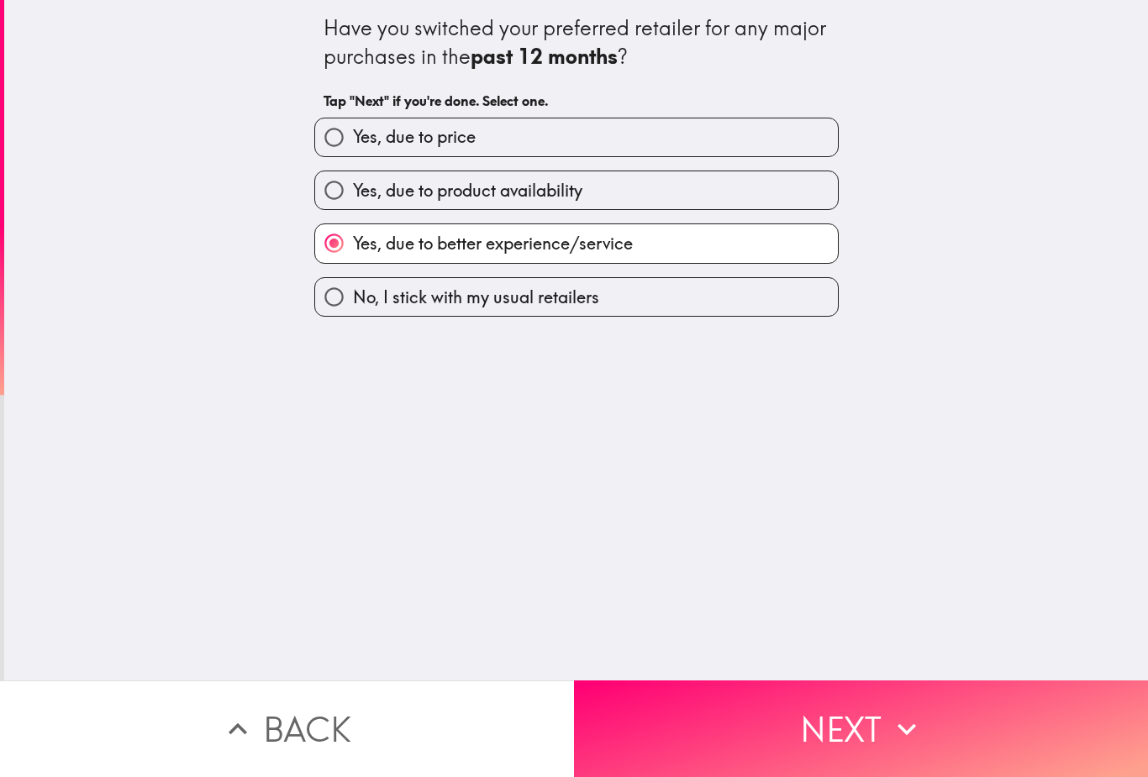
click at [743, 711] on button "Next" at bounding box center [861, 729] width 574 height 97
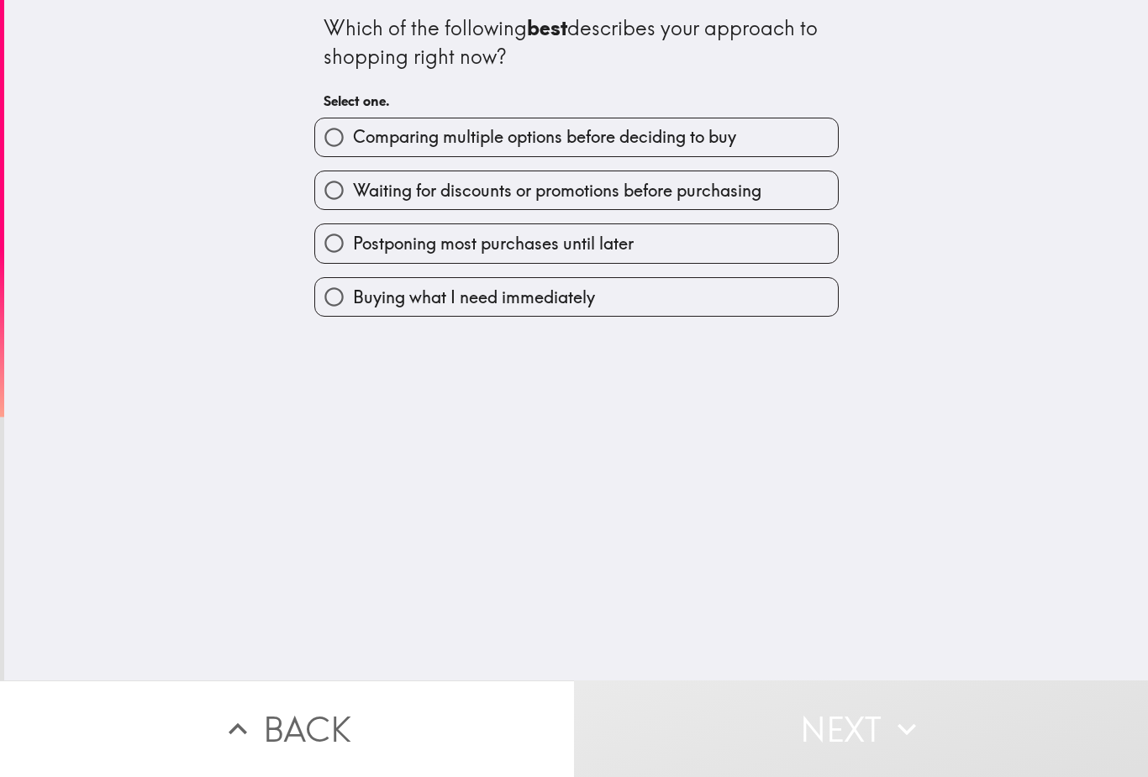
click at [339, 155] on input "Comparing multiple options before deciding to buy" at bounding box center [334, 137] width 38 height 38
radio input "true"
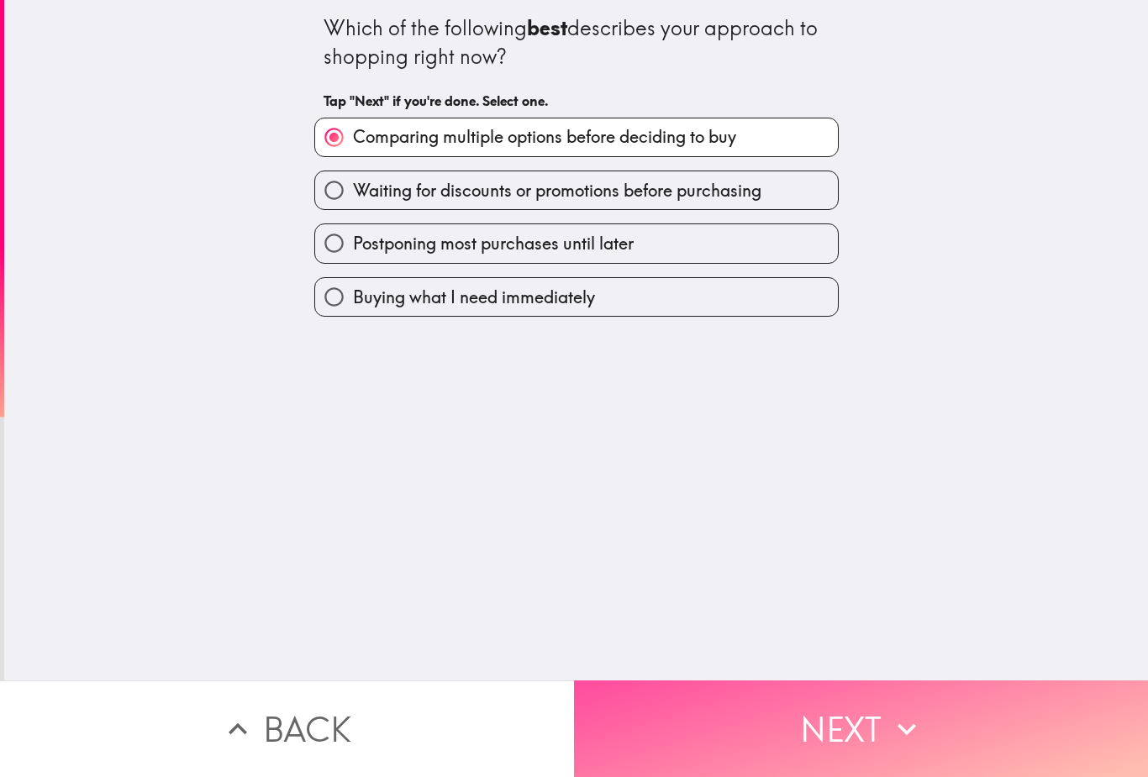
click at [741, 706] on button "Next" at bounding box center [861, 729] width 574 height 97
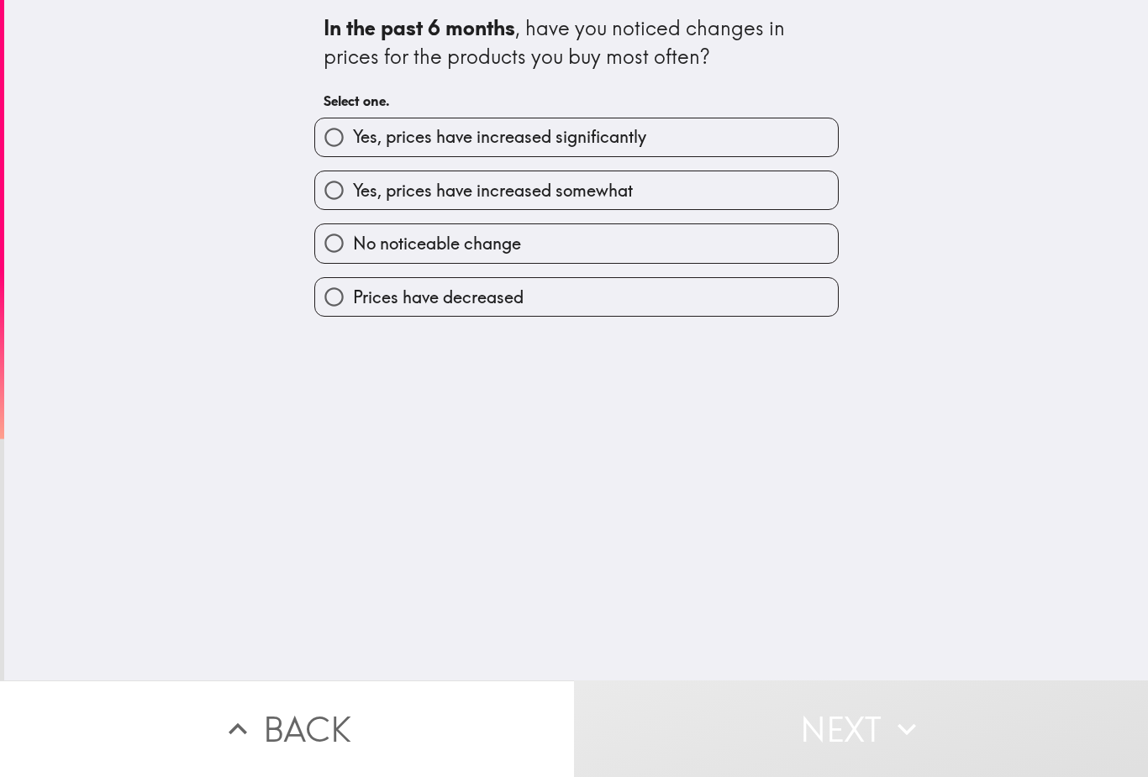
click at [346, 139] on input "Yes, prices have increased significantly" at bounding box center [334, 137] width 38 height 38
radio input "true"
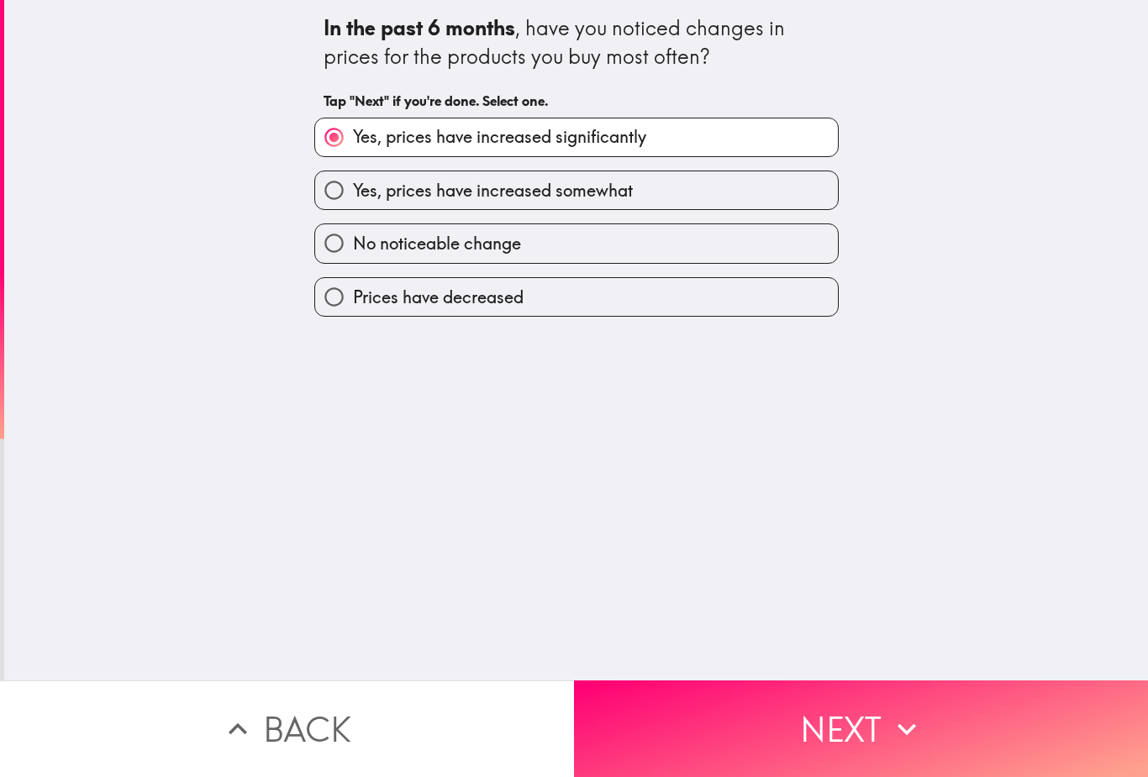
click at [746, 697] on button "Next" at bounding box center [861, 729] width 574 height 97
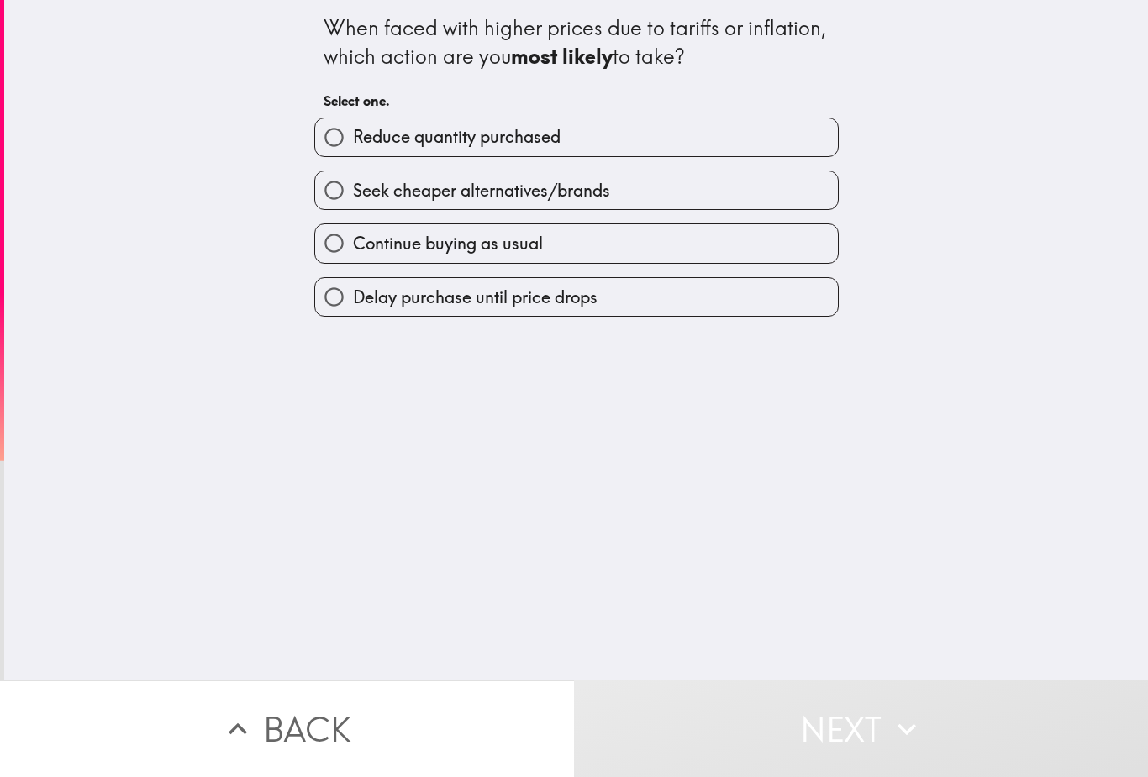
click at [345, 195] on input "Seek cheaper alternatives/brands" at bounding box center [334, 190] width 38 height 38
radio input "true"
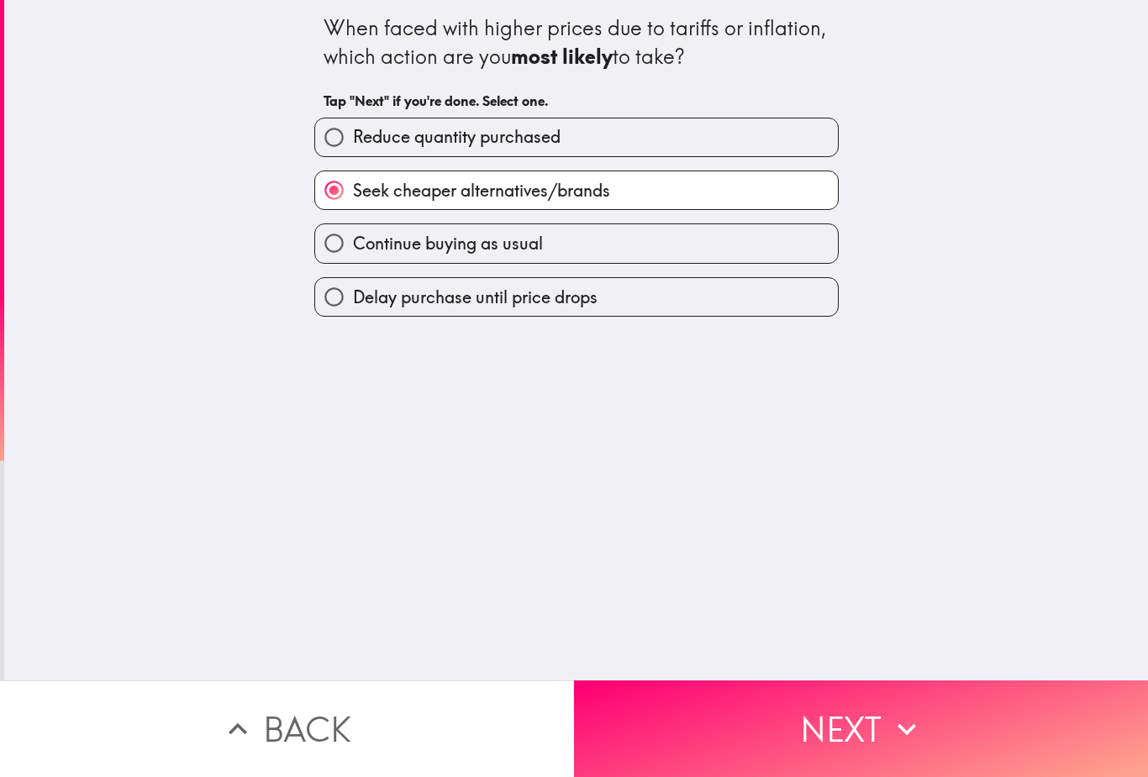
click at [722, 715] on button "Next" at bounding box center [861, 729] width 574 height 97
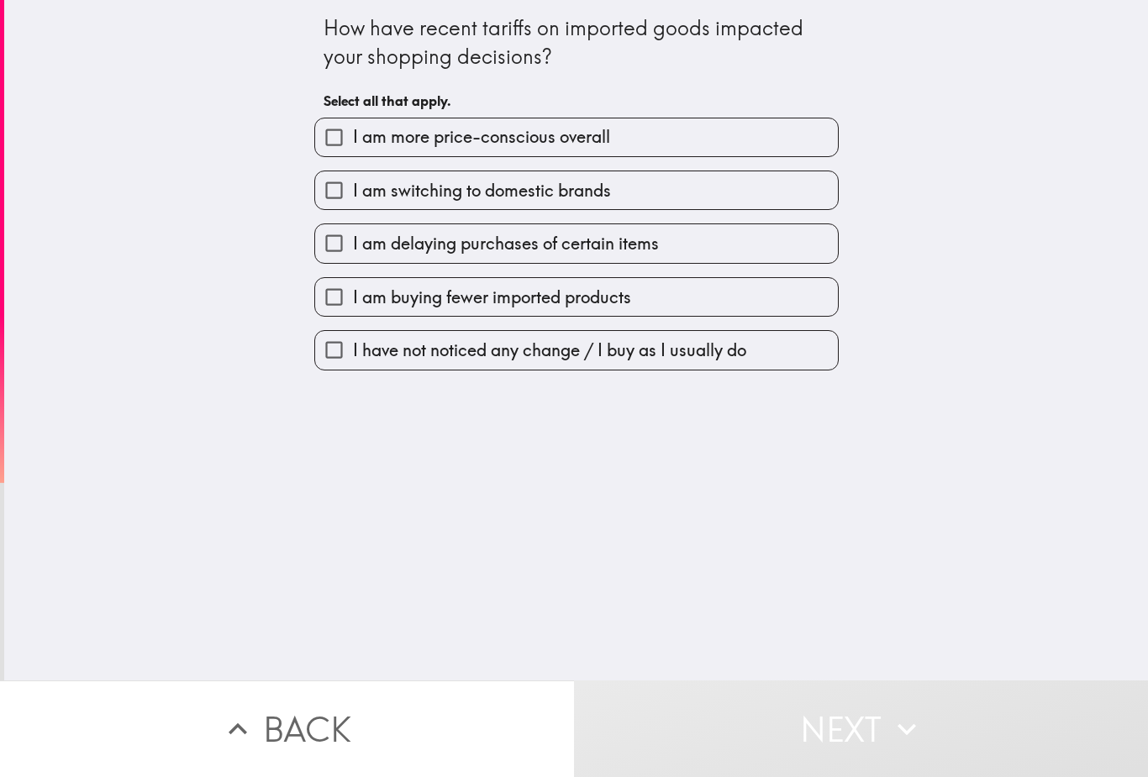
click at [345, 137] on input "I am more price-conscious overall" at bounding box center [334, 137] width 38 height 38
checkbox input "true"
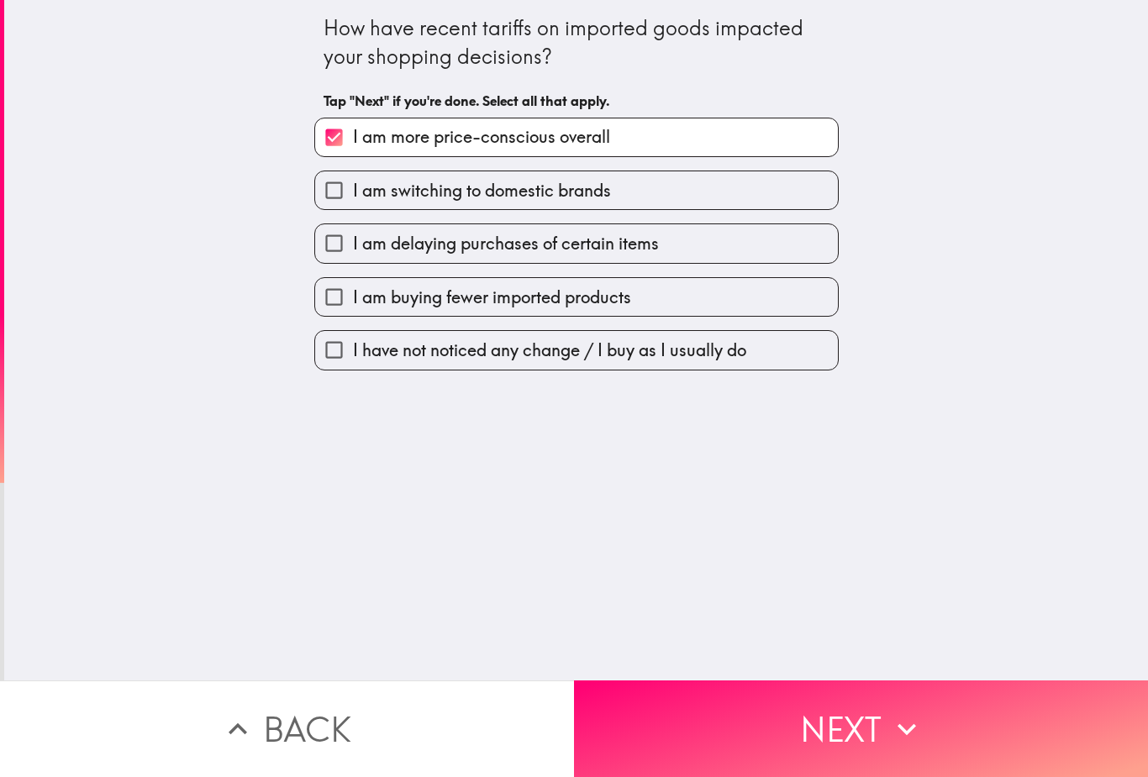
click at [696, 713] on button "Next" at bounding box center [861, 729] width 574 height 97
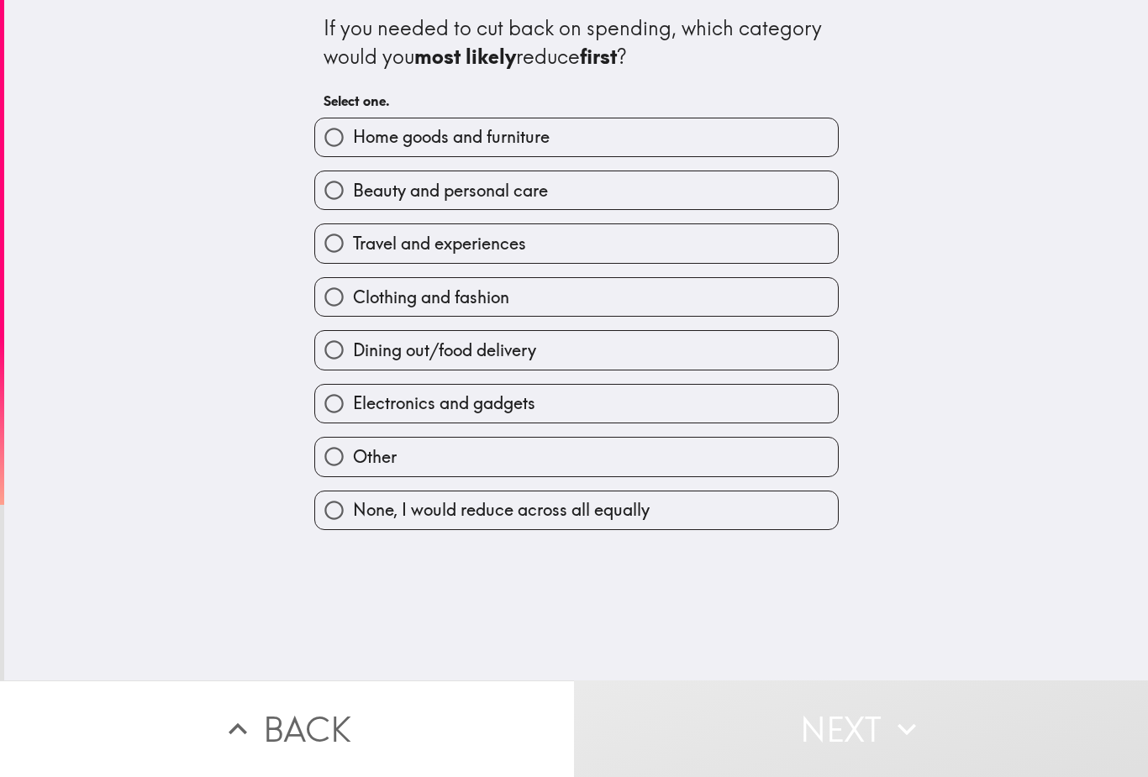
click at [383, 522] on span "None, I would reduce across all equally" at bounding box center [501, 510] width 297 height 24
click at [353, 527] on input "None, I would reduce across all equally" at bounding box center [334, 511] width 38 height 38
radio input "true"
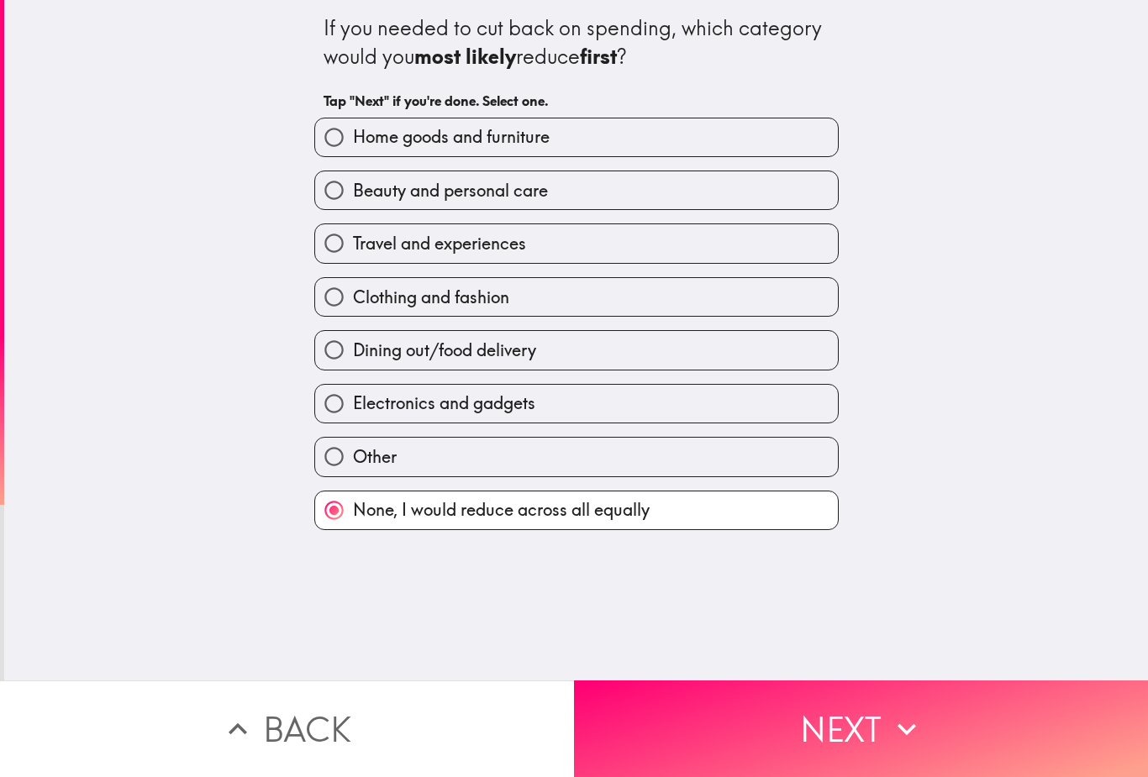
click at [756, 705] on button "Next" at bounding box center [861, 729] width 574 height 97
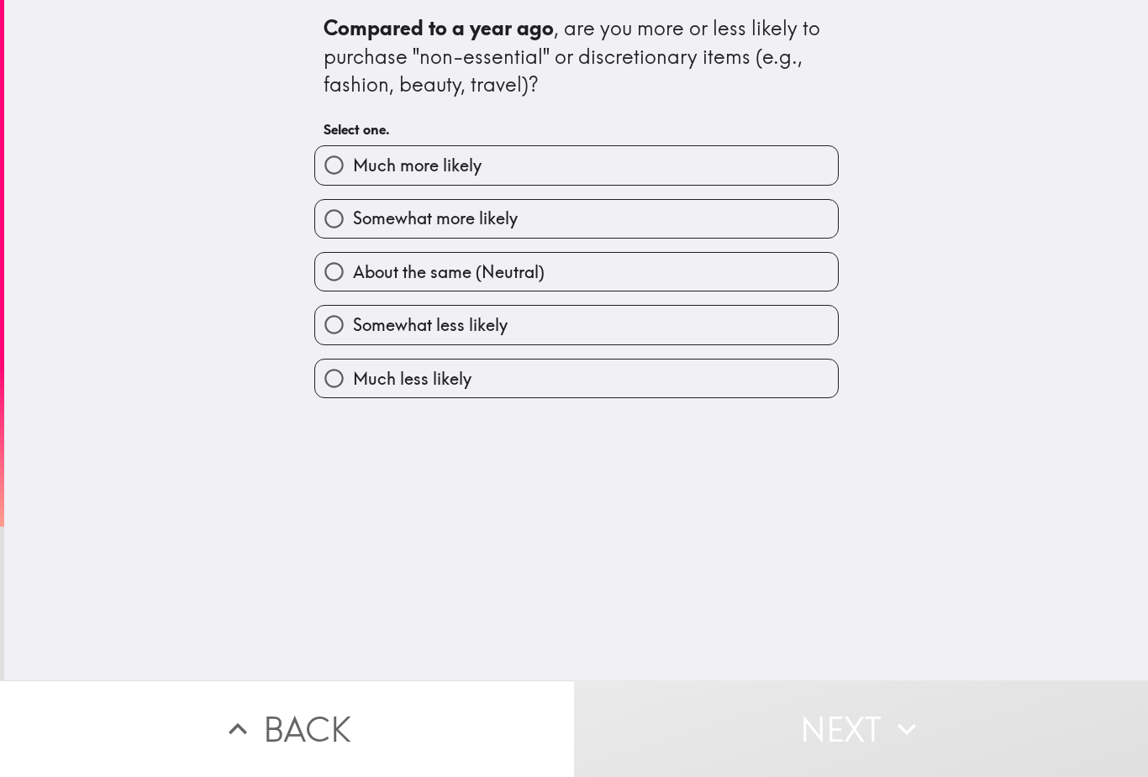
click at [338, 266] on input "About the same (Neutral)" at bounding box center [334, 272] width 38 height 38
radio input "true"
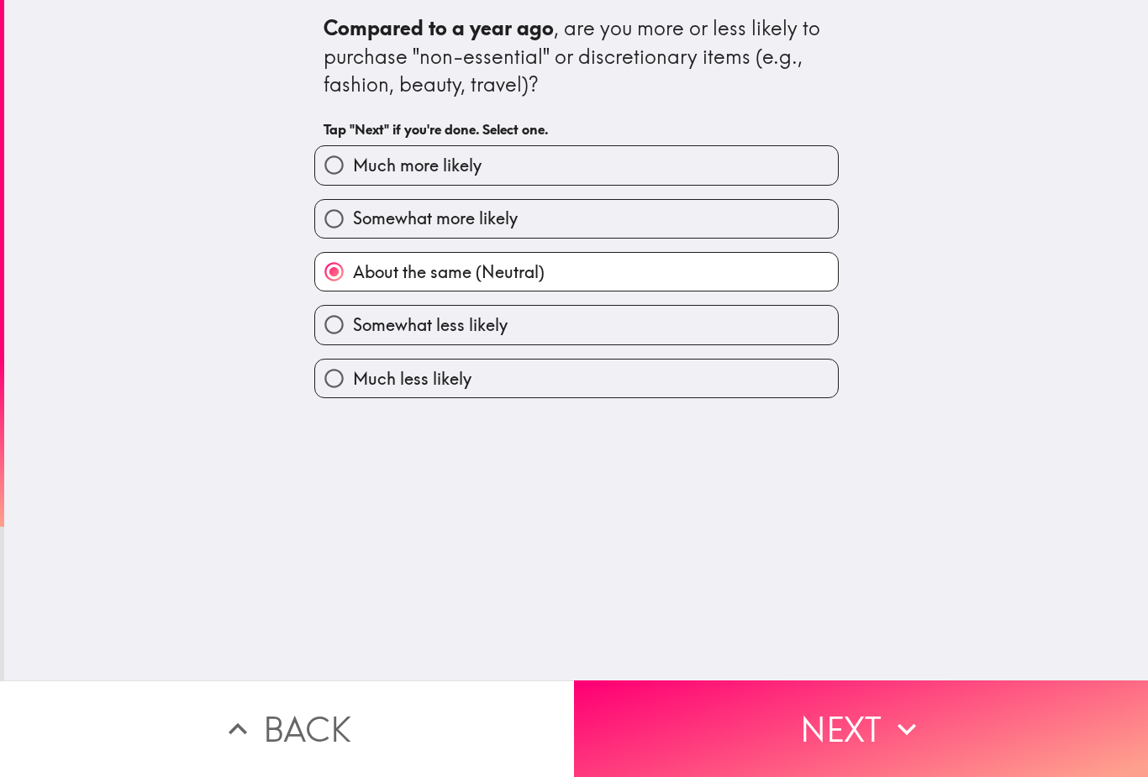
click at [713, 713] on button "Next" at bounding box center [861, 729] width 574 height 97
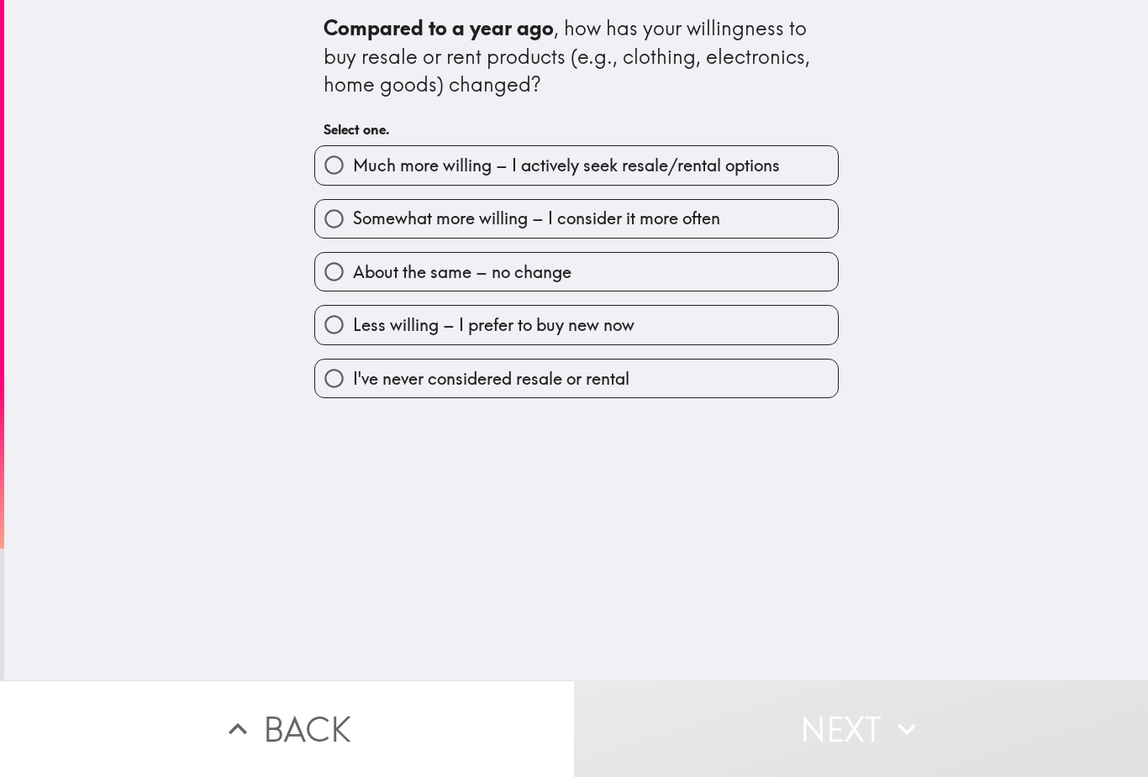
click at [351, 384] on input "I've never considered resale or rental" at bounding box center [334, 379] width 38 height 38
radio input "true"
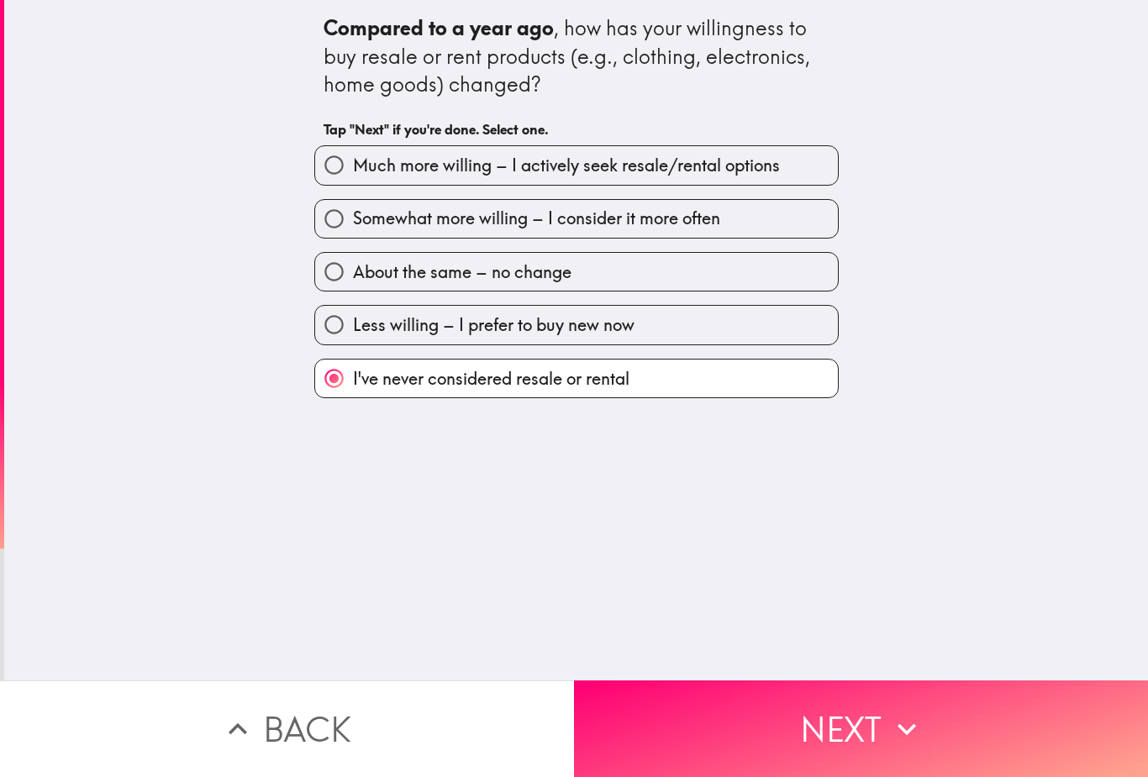
click at [722, 709] on button "Next" at bounding box center [861, 729] width 574 height 97
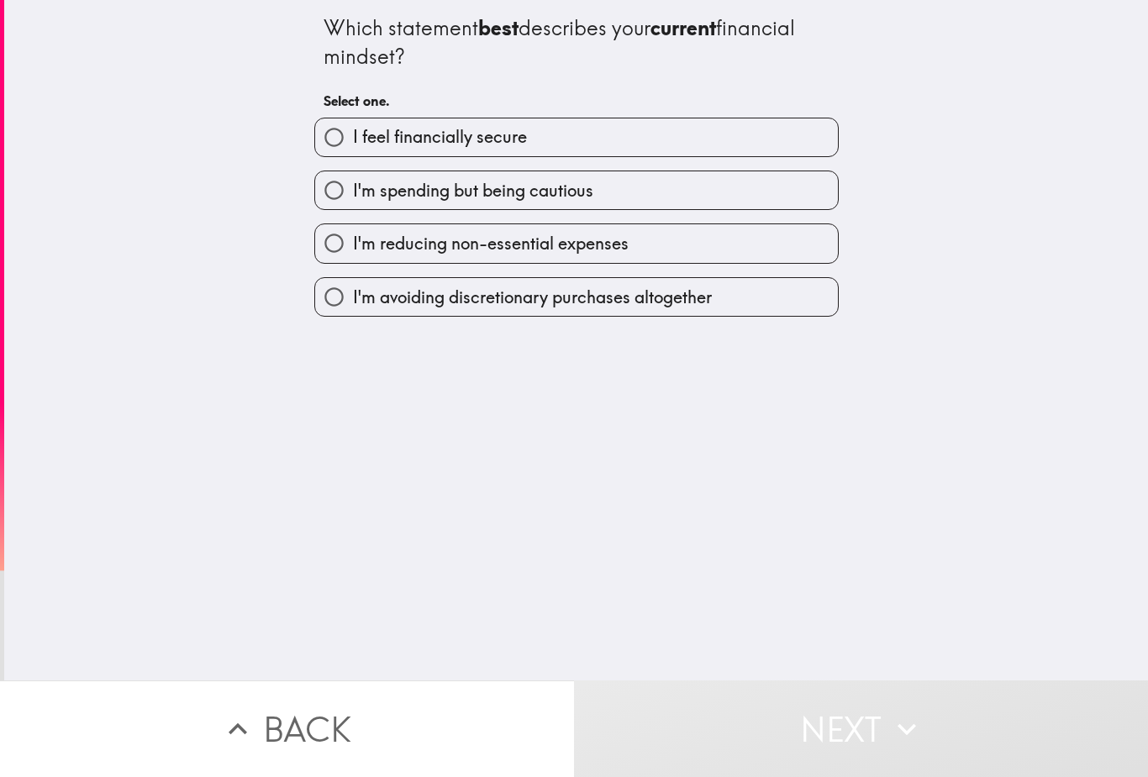
click at [324, 191] on input "I'm spending but being cautious" at bounding box center [334, 190] width 38 height 38
radio input "true"
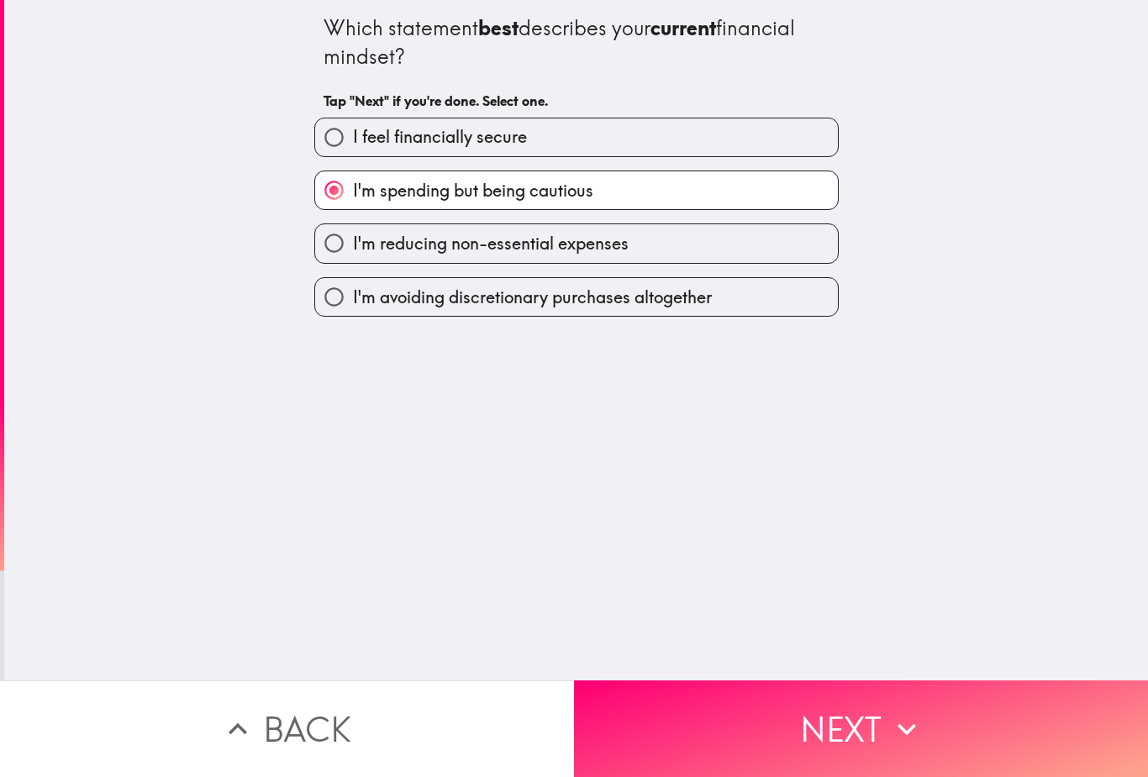
click at [713, 704] on button "Next" at bounding box center [861, 729] width 574 height 97
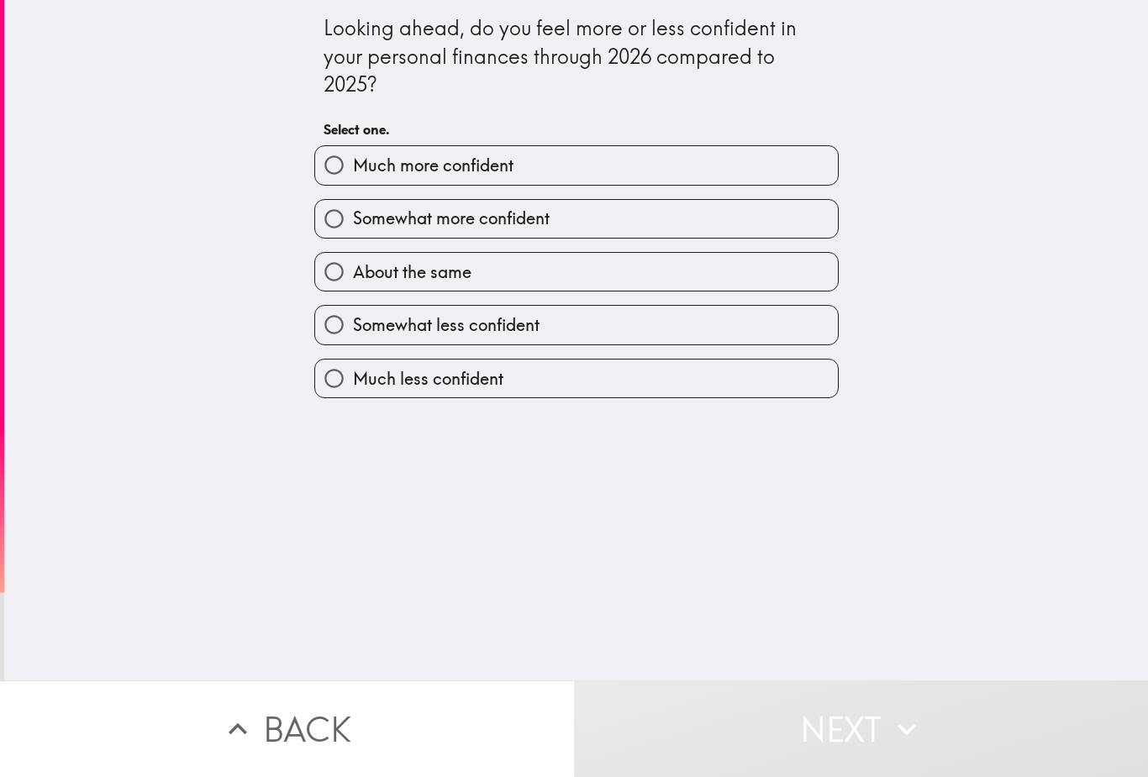
click at [342, 334] on input "Somewhat less confident" at bounding box center [334, 325] width 38 height 38
radio input "true"
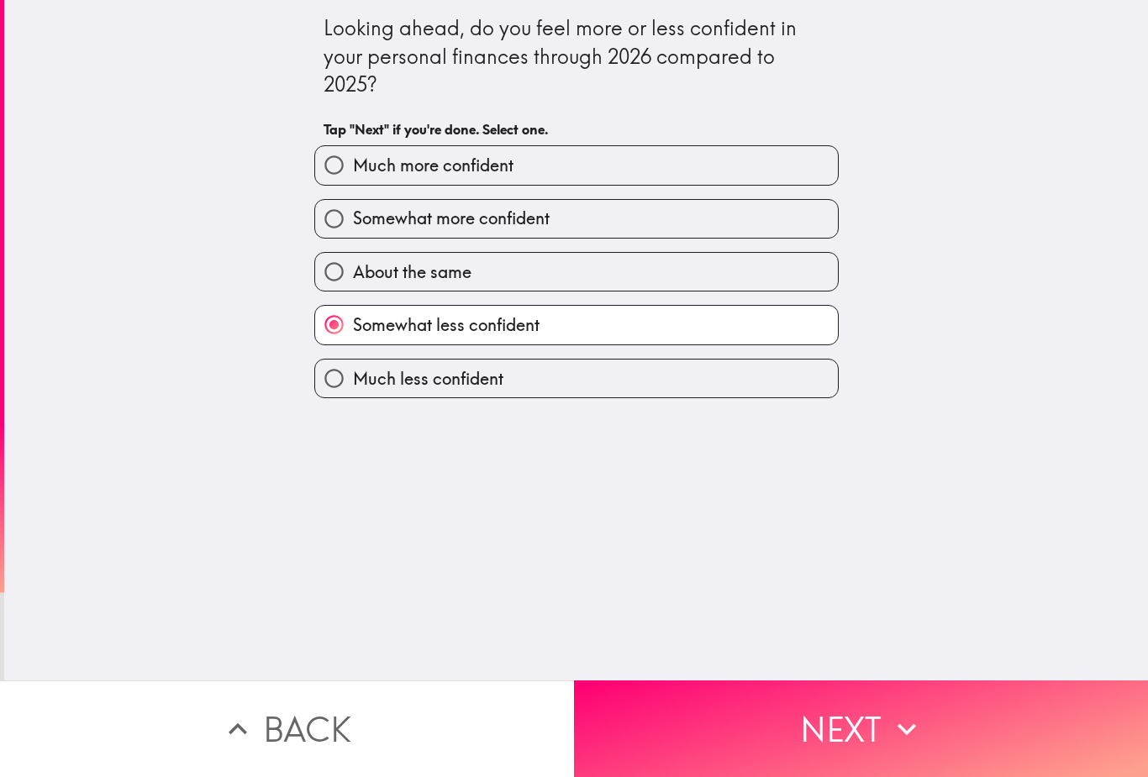
click at [683, 710] on button "Next" at bounding box center [861, 729] width 574 height 97
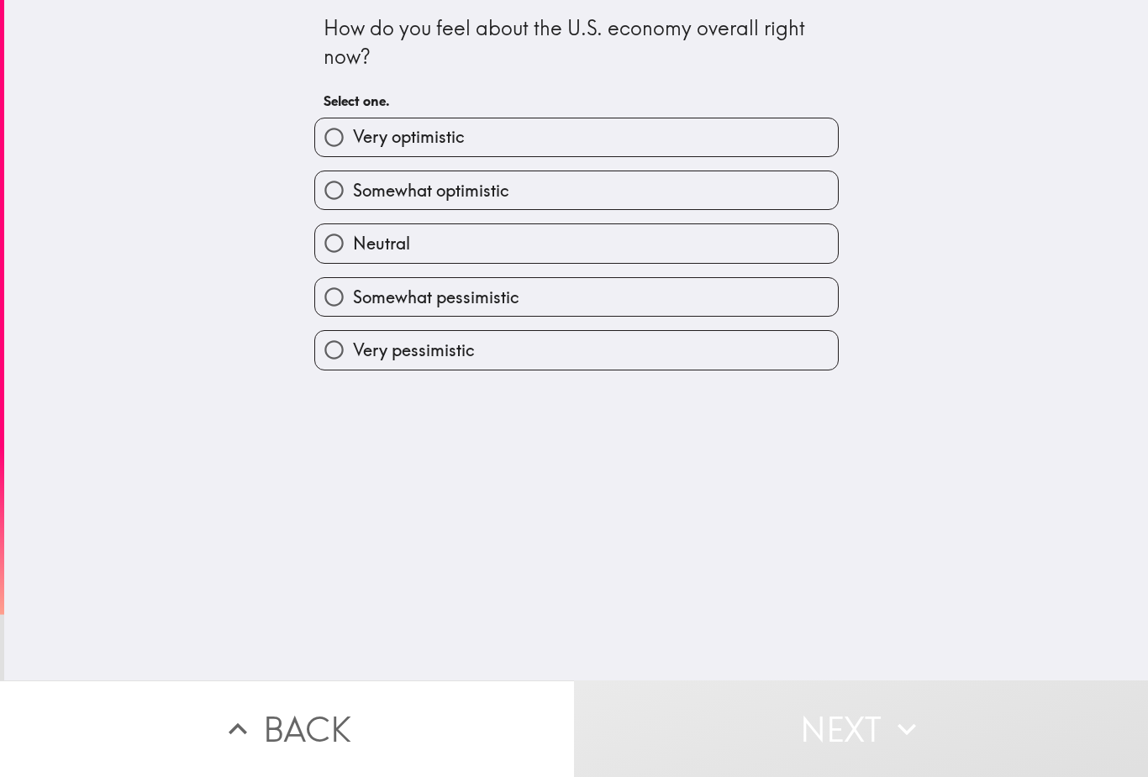
click at [343, 305] on input "Somewhat pessimistic" at bounding box center [334, 297] width 38 height 38
radio input "true"
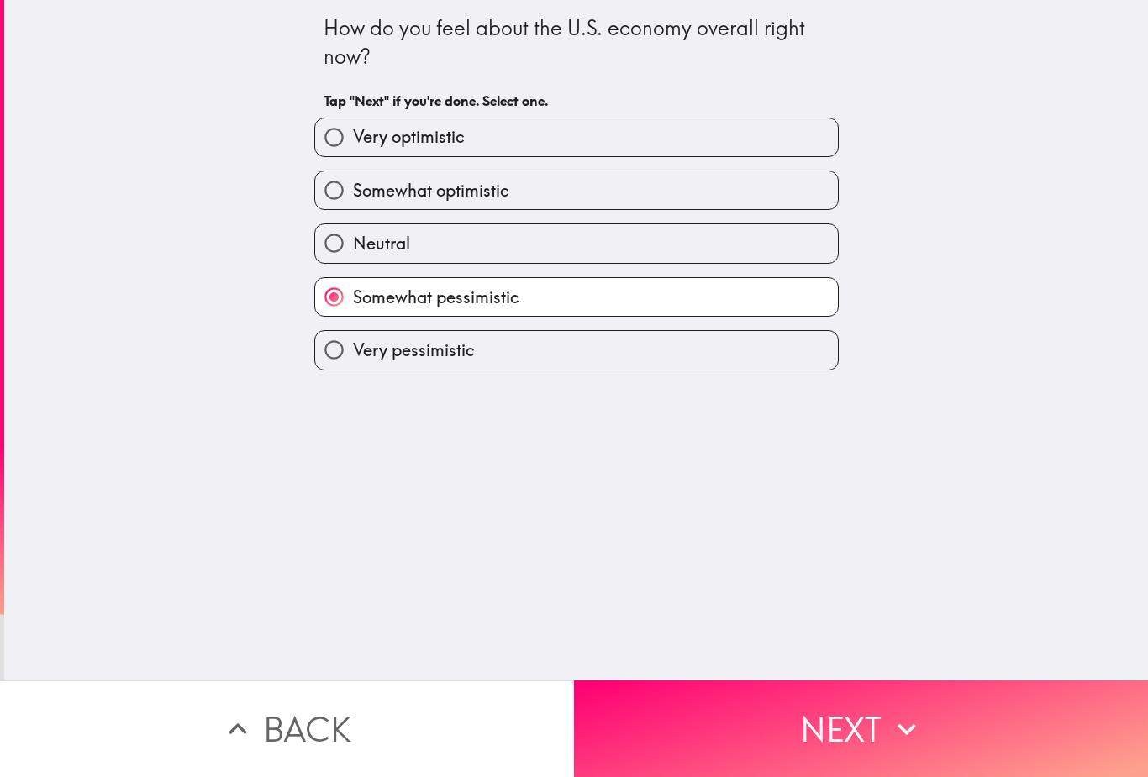
click at [714, 707] on button "Next" at bounding box center [861, 729] width 574 height 97
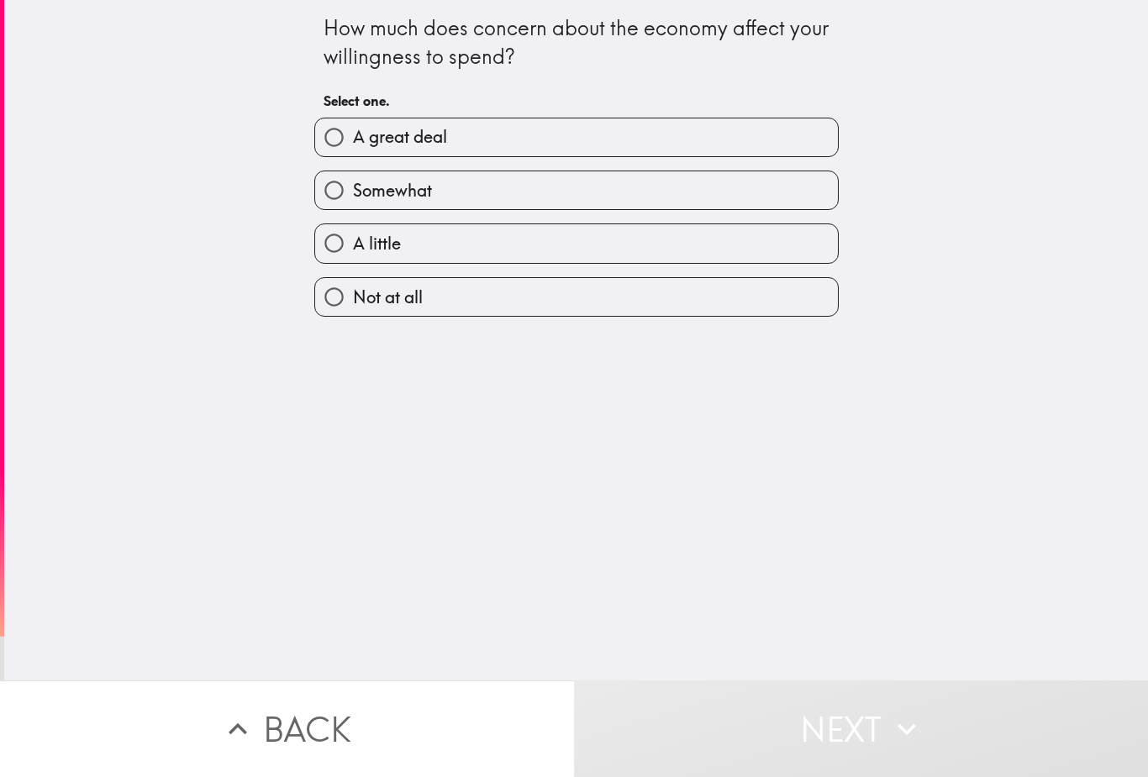
click at [353, 191] on input "Somewhat" at bounding box center [334, 190] width 38 height 38
radio input "true"
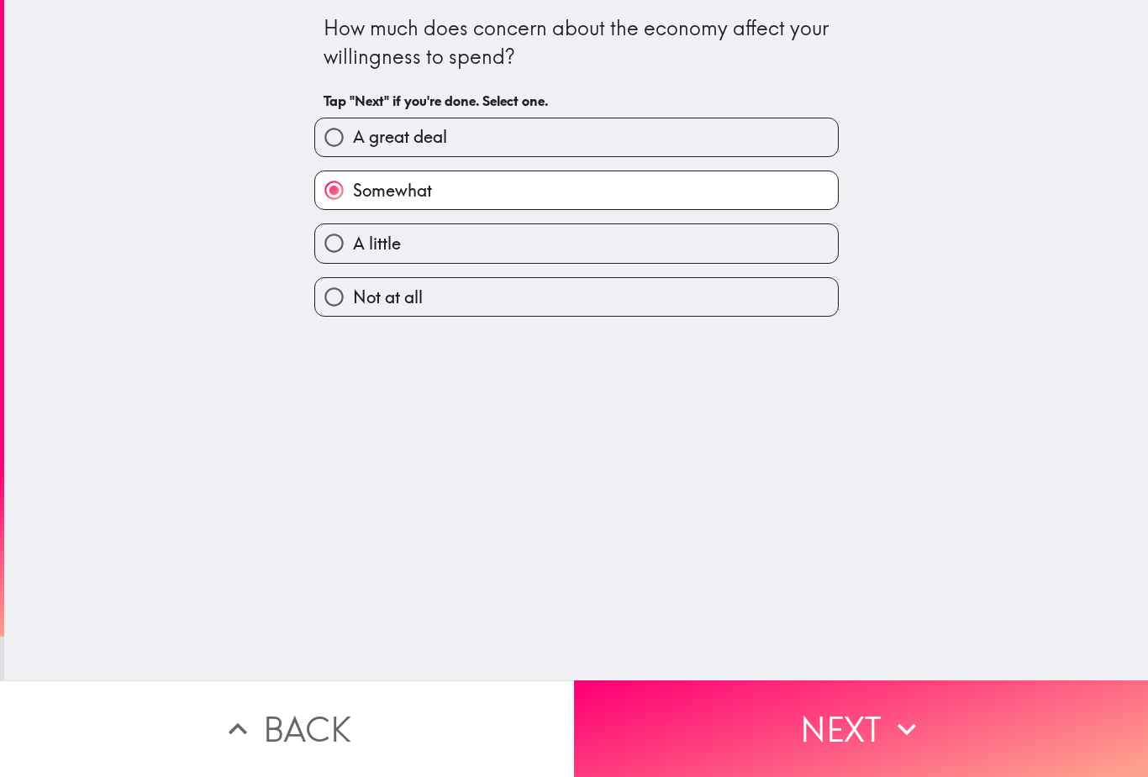
click at [702, 720] on button "Next" at bounding box center [861, 729] width 574 height 97
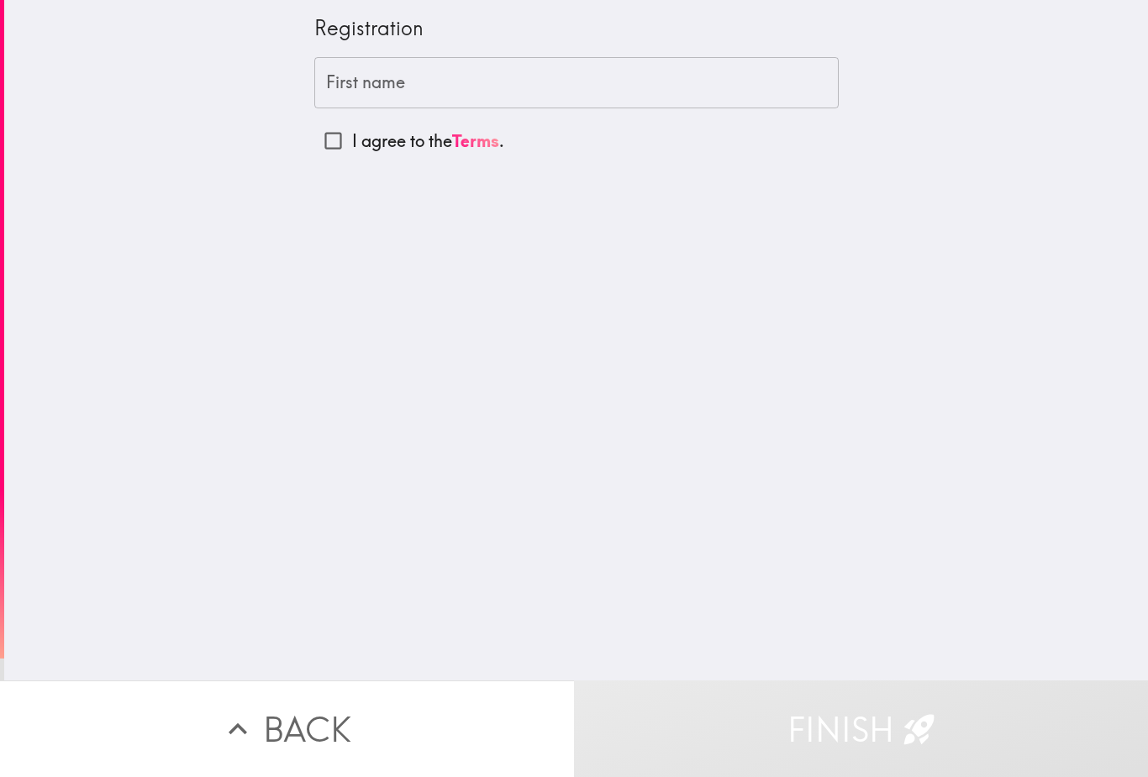
click at [339, 95] on input "First name" at bounding box center [576, 83] width 524 height 52
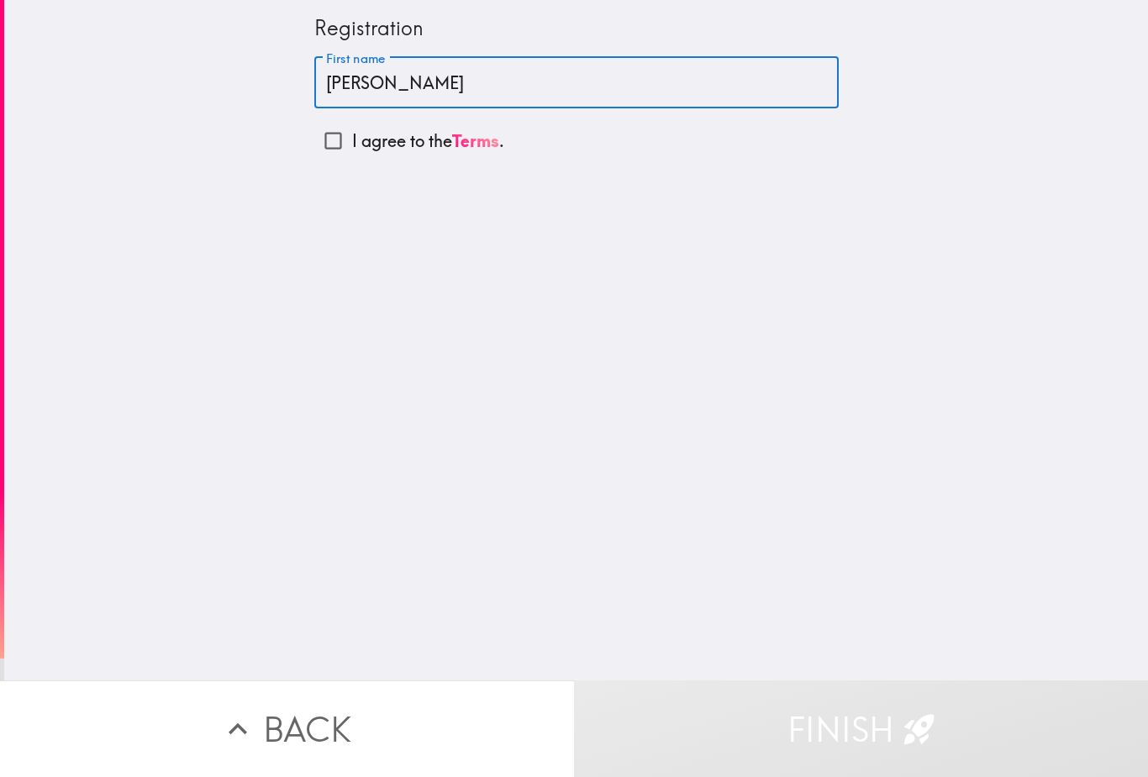
type input "[PERSON_NAME]"
click at [333, 139] on input "I agree to the Terms ." at bounding box center [333, 141] width 38 height 38
checkbox input "true"
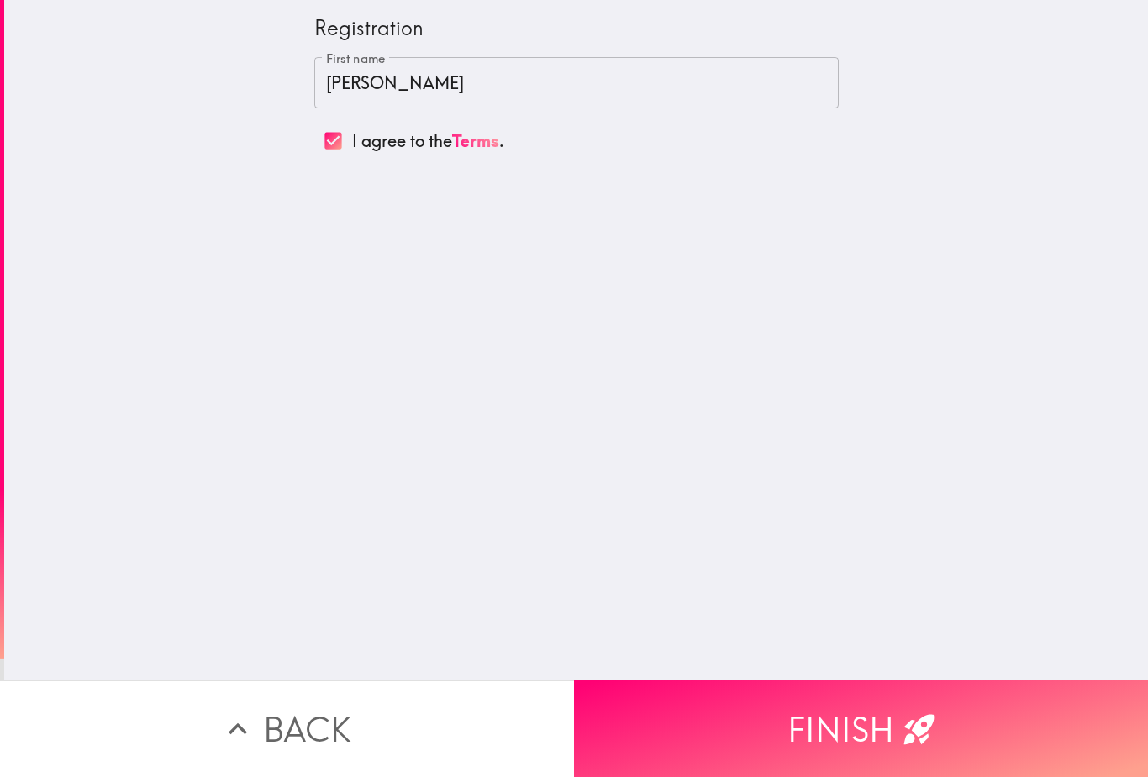
click at [935, 739] on icon "button" at bounding box center [919, 729] width 37 height 37
